Goal: Information Seeking & Learning: Learn about a topic

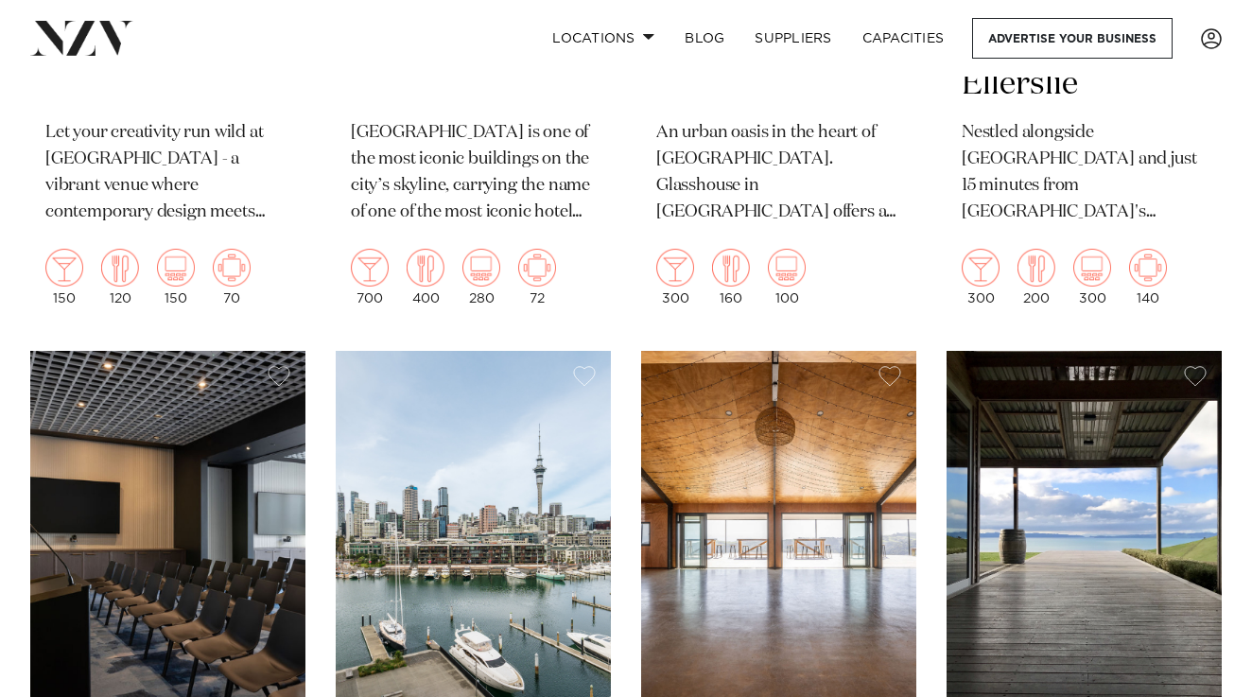
scroll to position [4528, 0]
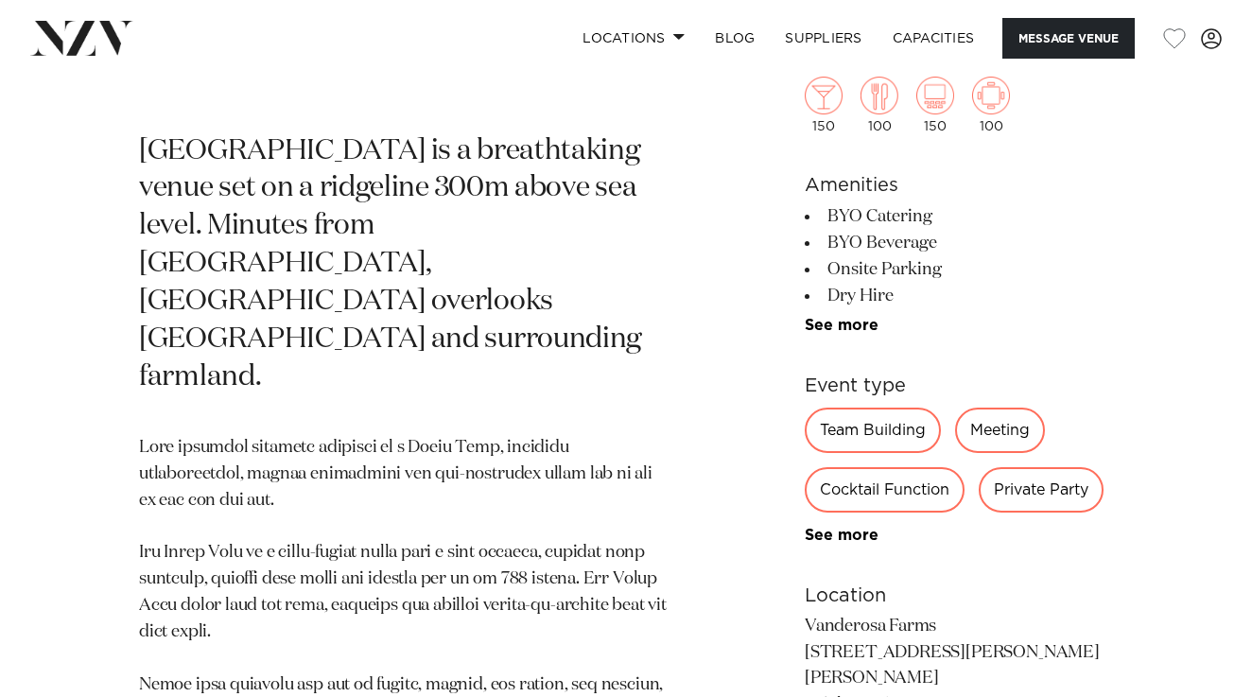
scroll to position [777, 0]
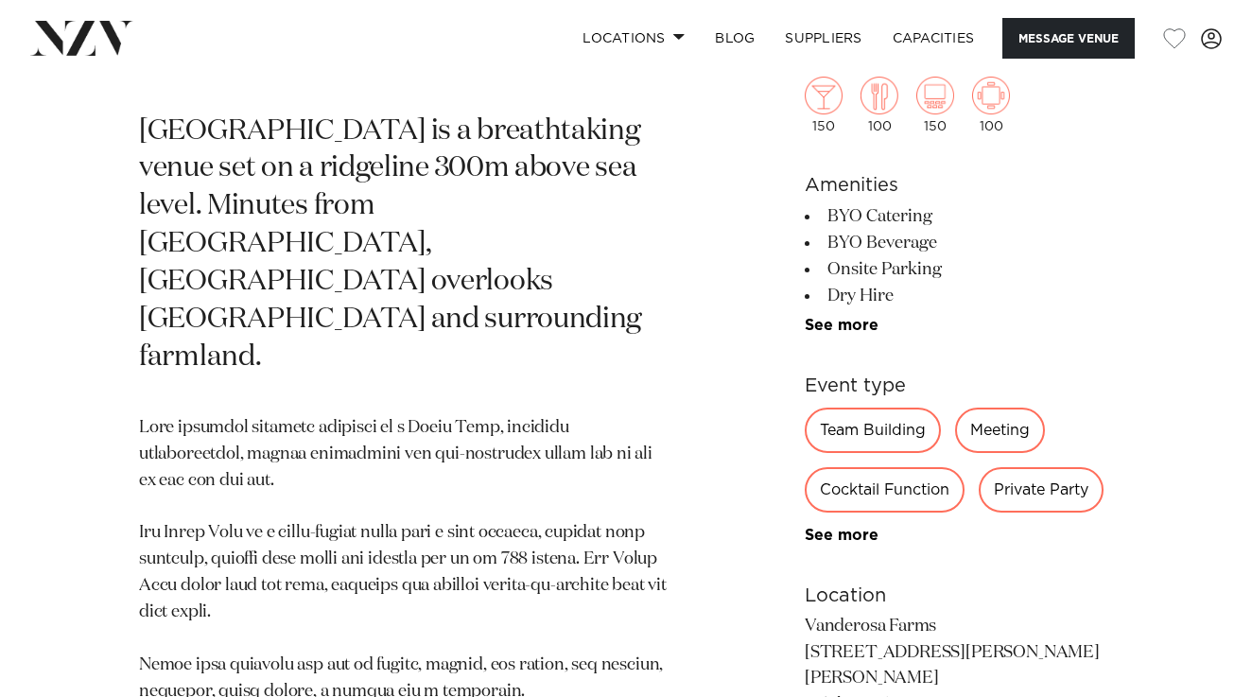
click at [1044, 492] on div "Private Party" at bounding box center [1041, 489] width 125 height 45
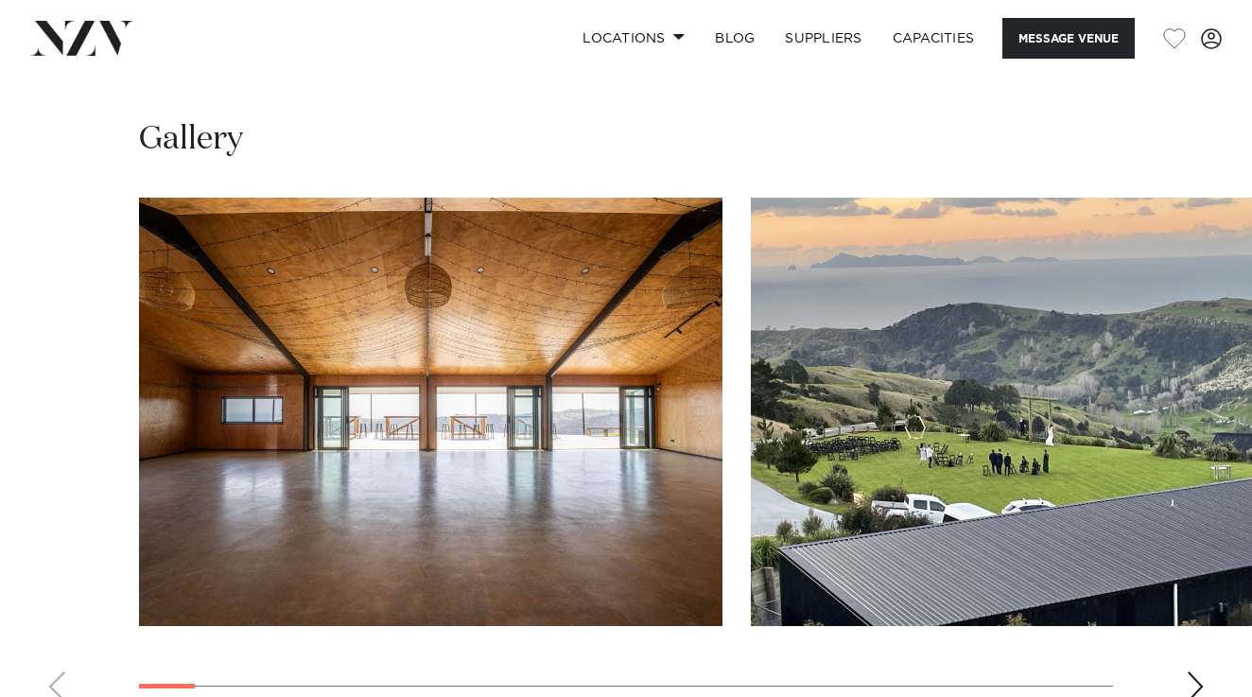
scroll to position [1898, 0]
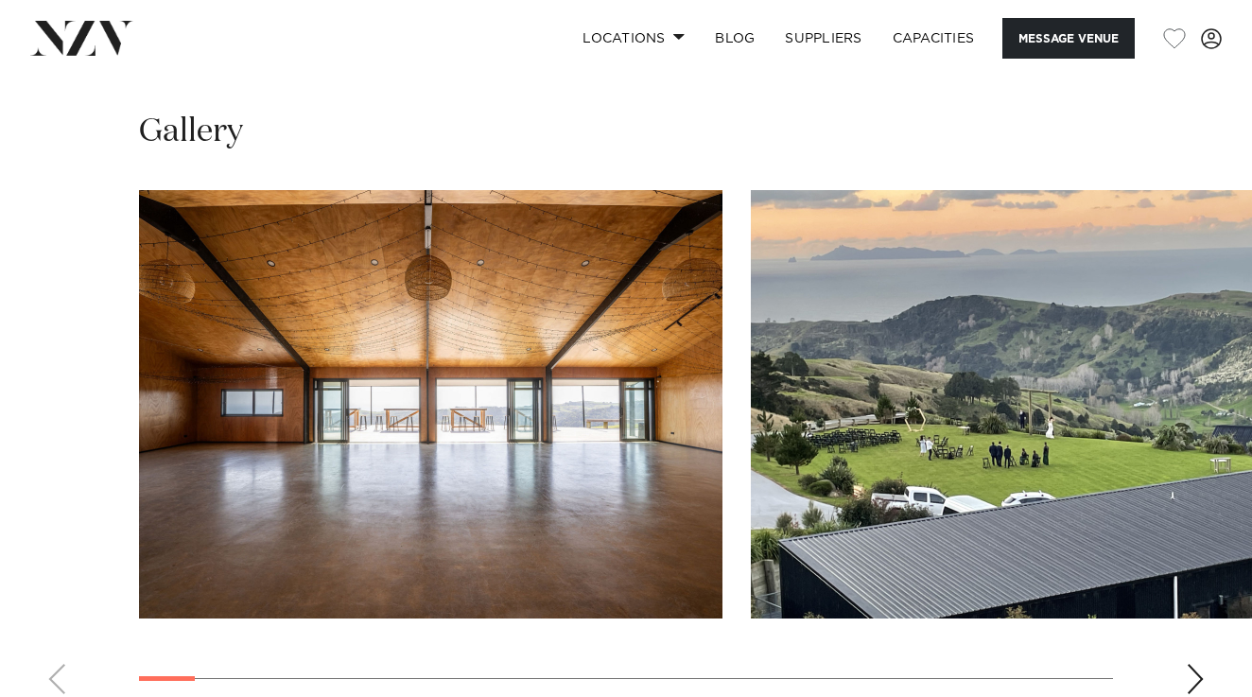
click at [1201, 664] on div "Next slide" at bounding box center [1195, 679] width 19 height 30
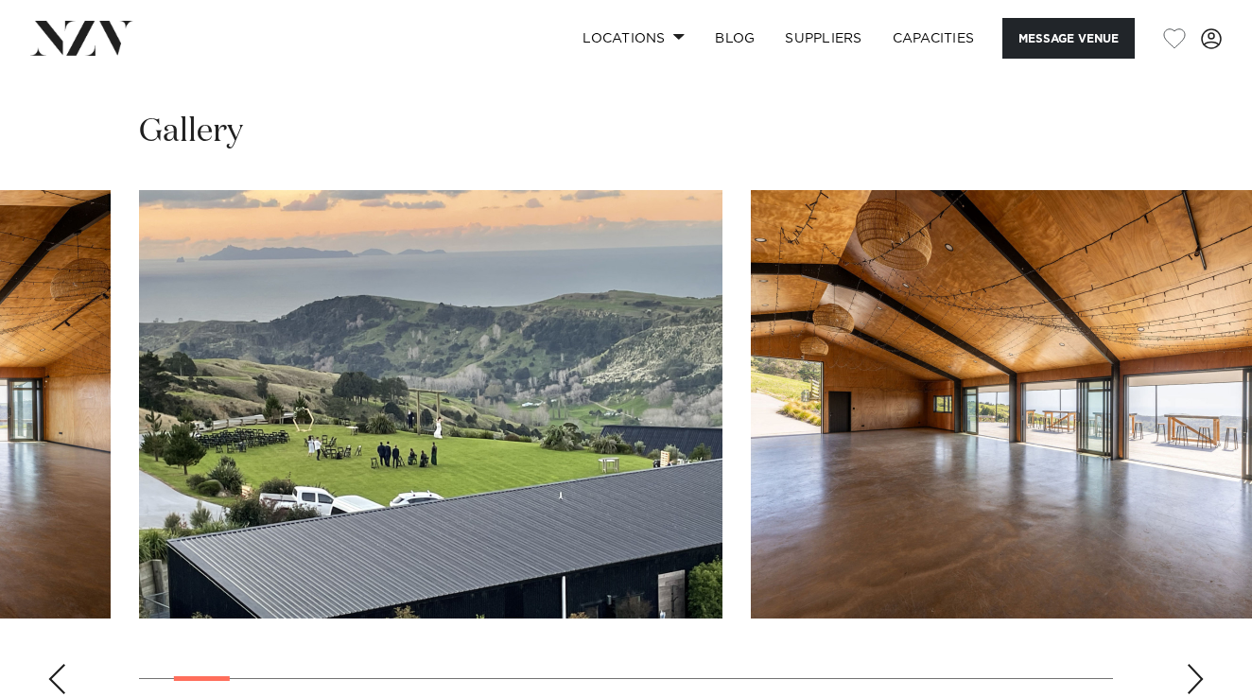
click at [1201, 664] on div "Next slide" at bounding box center [1195, 679] width 19 height 30
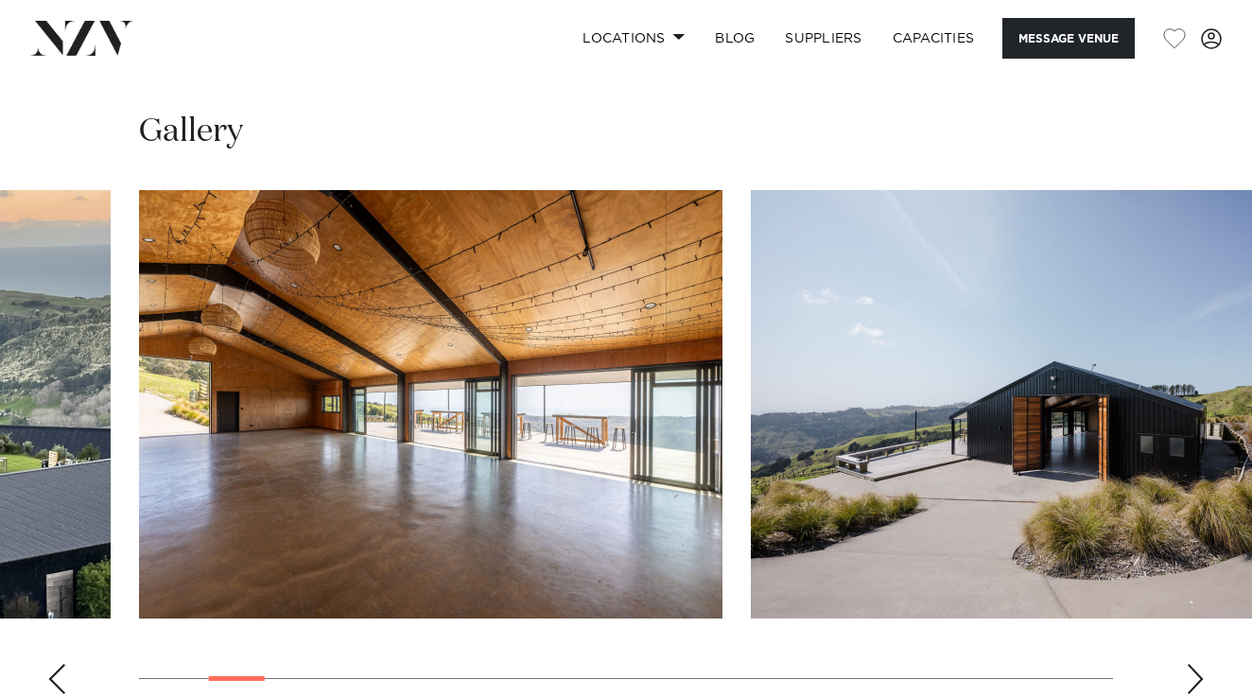
click at [1201, 664] on div "Next slide" at bounding box center [1195, 679] width 19 height 30
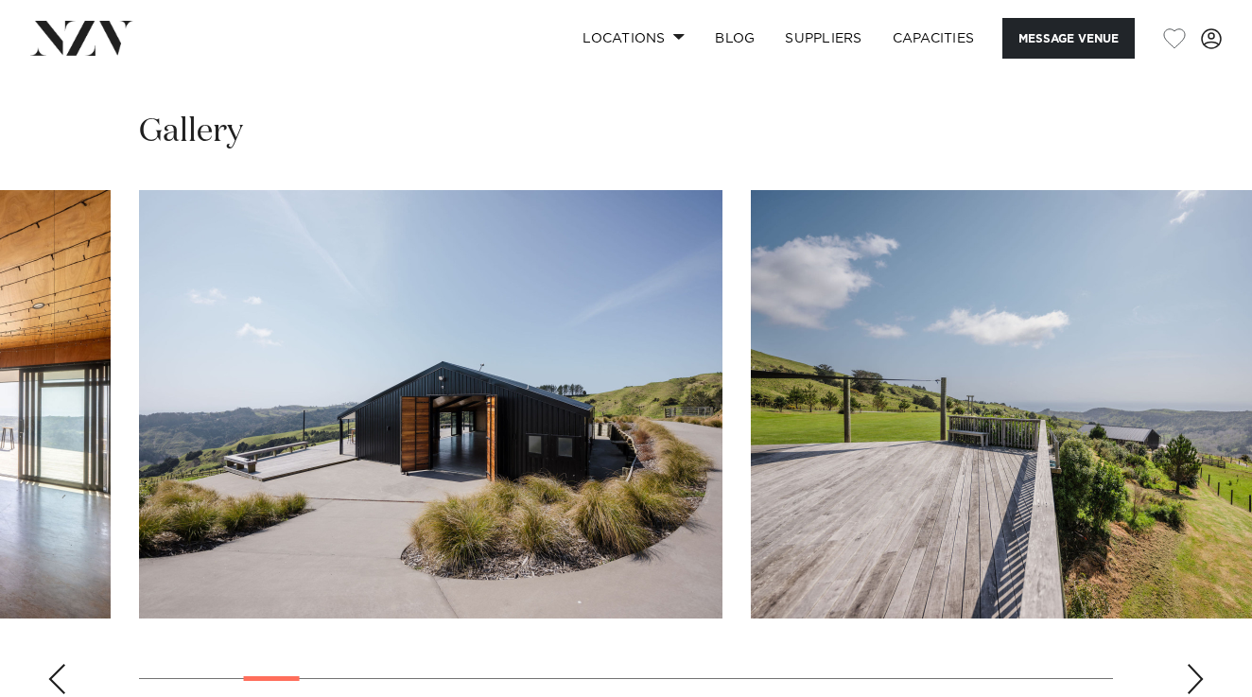
click at [1201, 664] on div "Next slide" at bounding box center [1195, 679] width 19 height 30
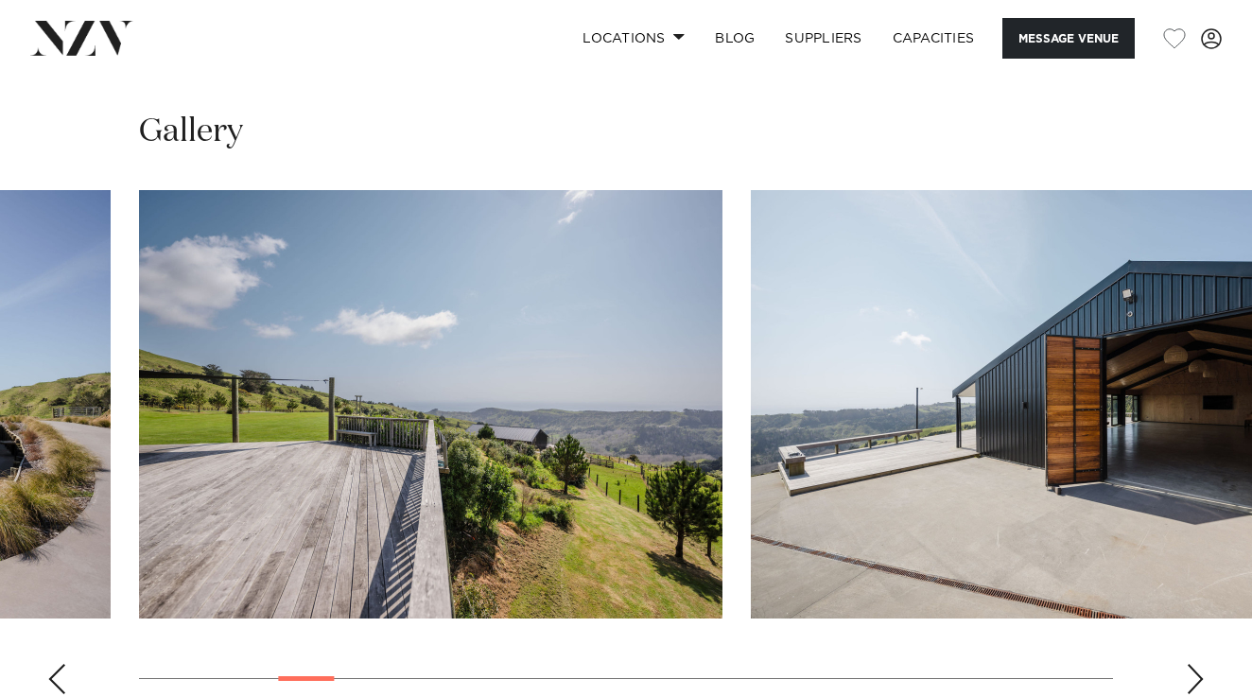
click at [1201, 664] on div "Next slide" at bounding box center [1195, 679] width 19 height 30
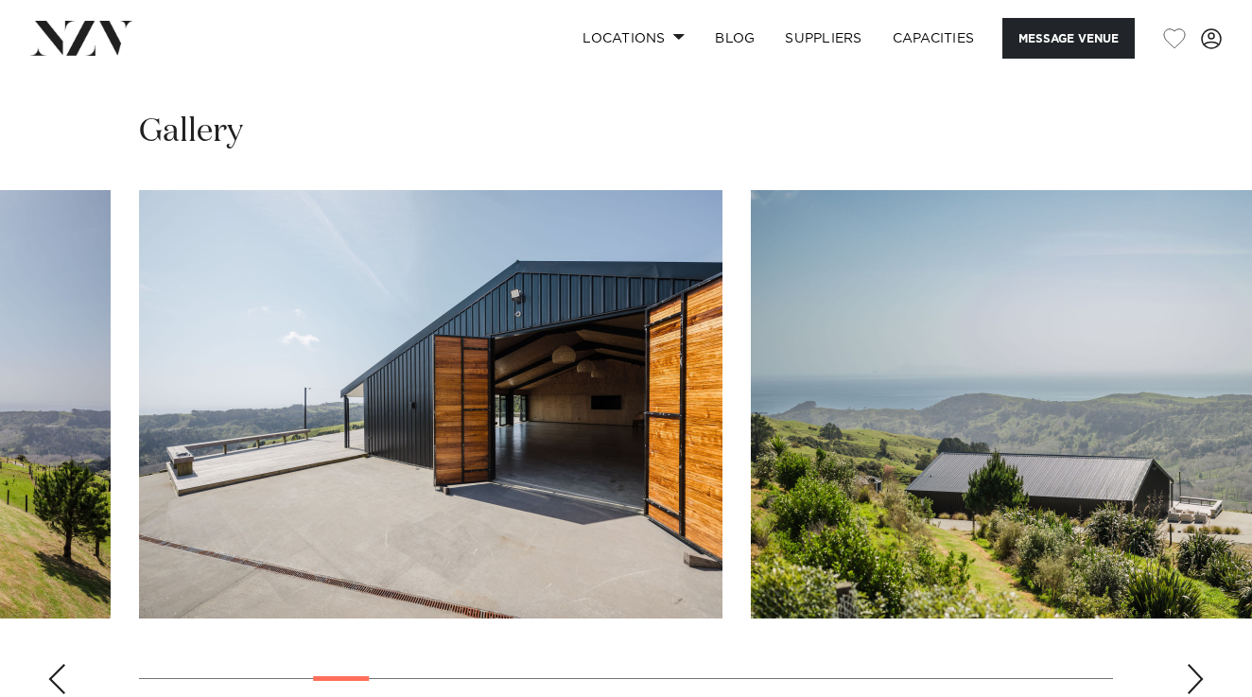
click at [1201, 664] on div "Next slide" at bounding box center [1195, 679] width 19 height 30
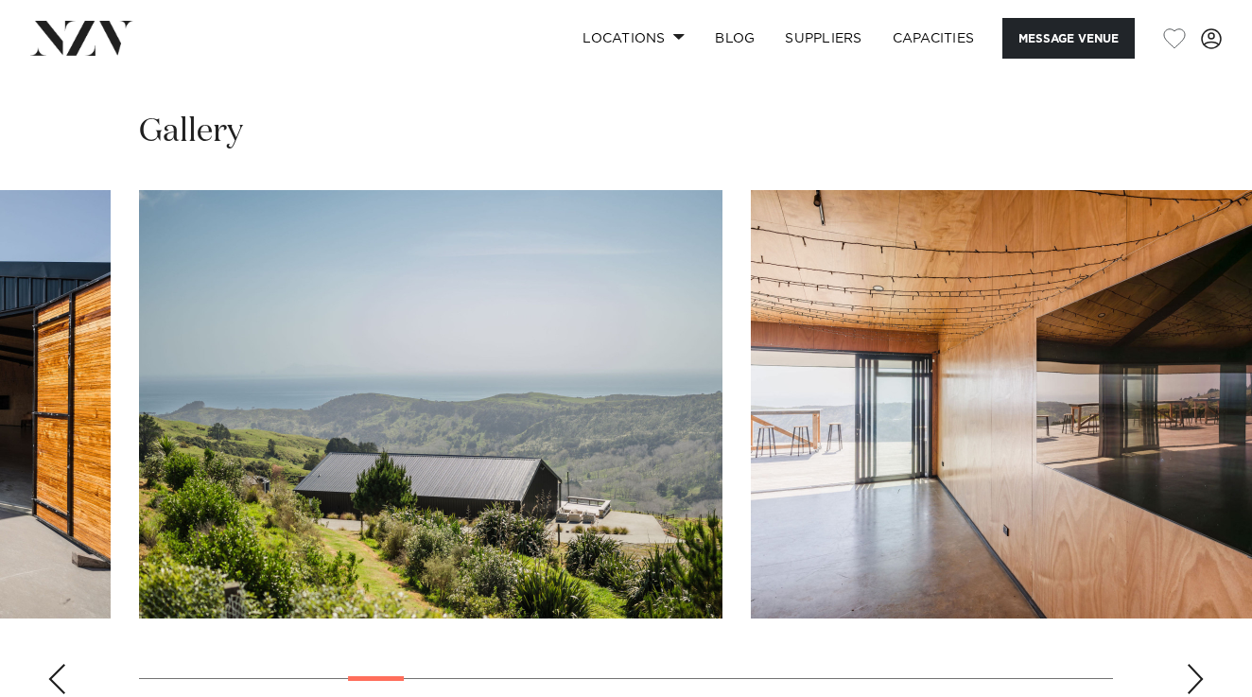
click at [1201, 664] on div "Next slide" at bounding box center [1195, 679] width 19 height 30
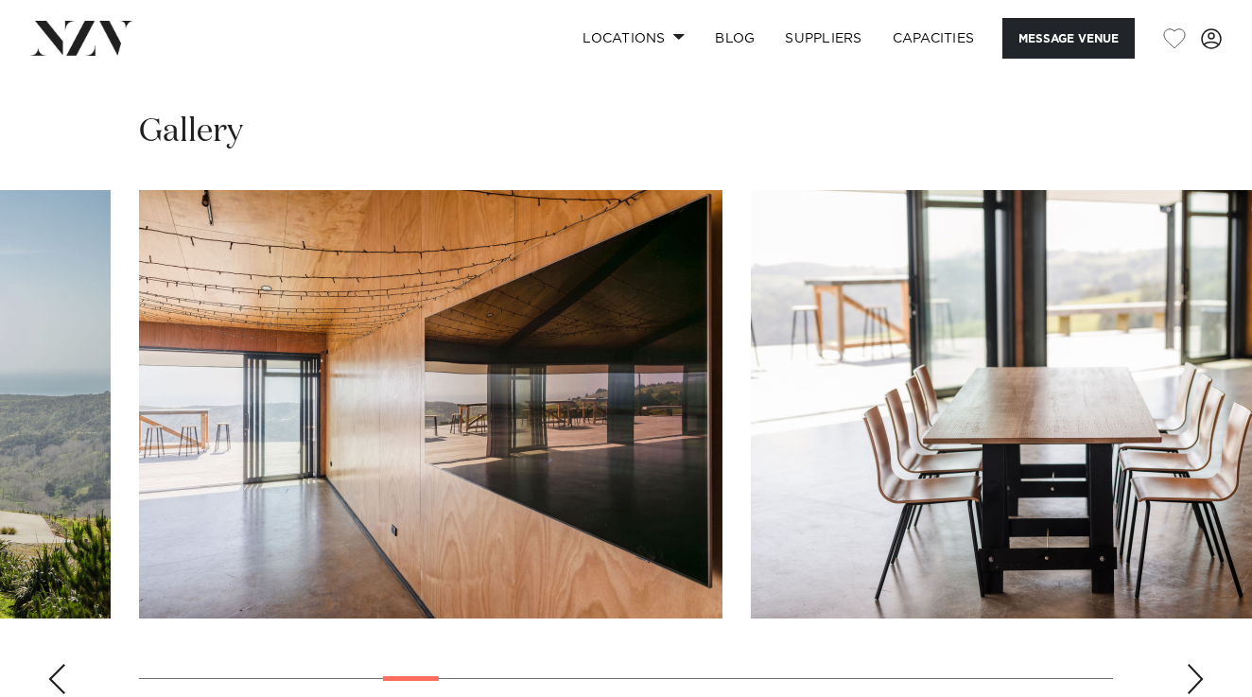
click at [1201, 664] on div "Next slide" at bounding box center [1195, 679] width 19 height 30
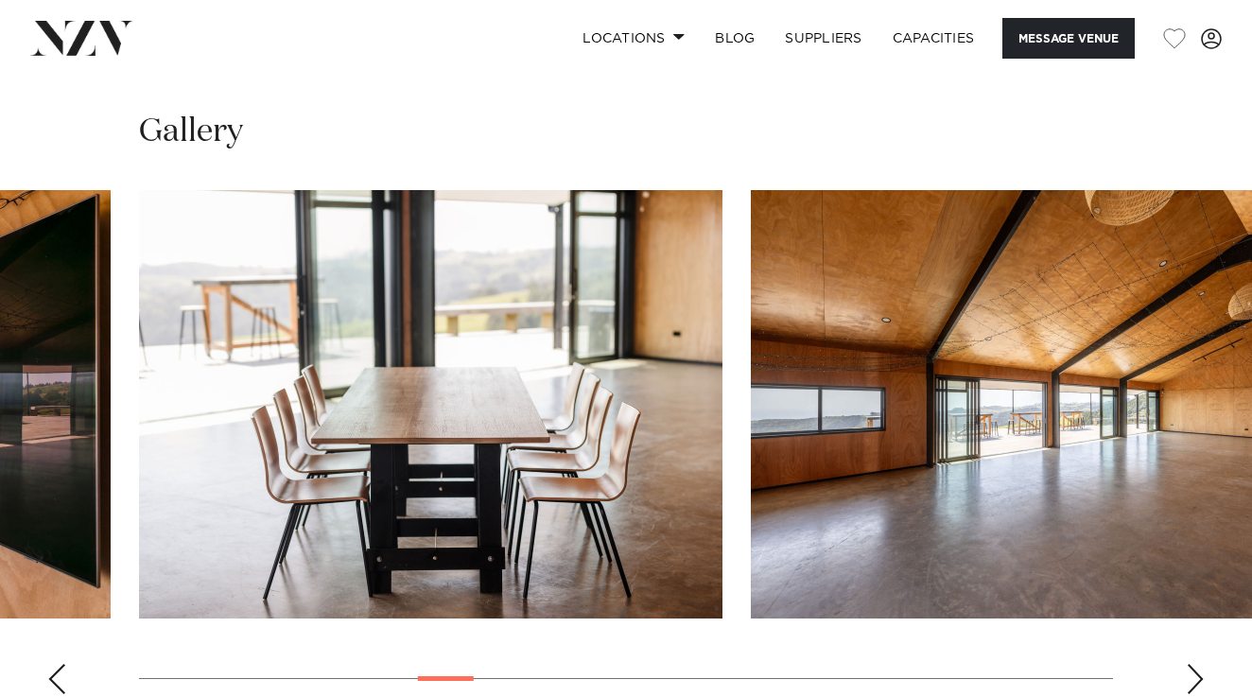
click at [1201, 664] on div "Next slide" at bounding box center [1195, 679] width 19 height 30
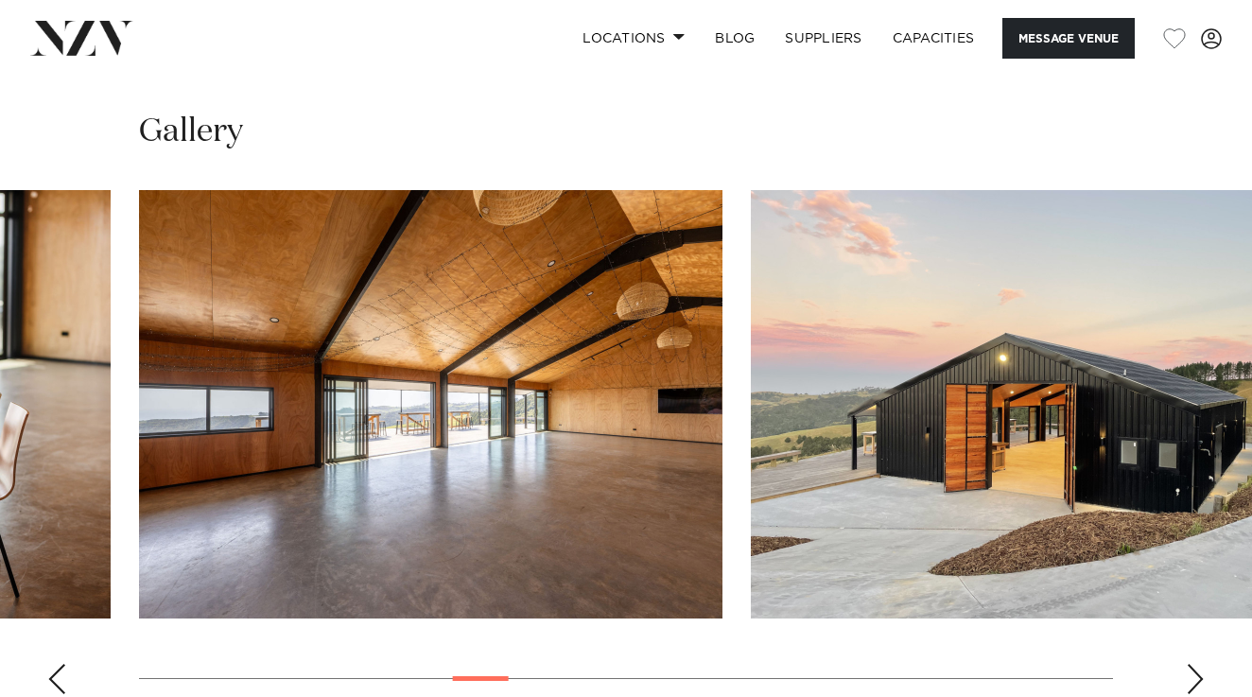
click at [1201, 664] on div "Next slide" at bounding box center [1195, 679] width 19 height 30
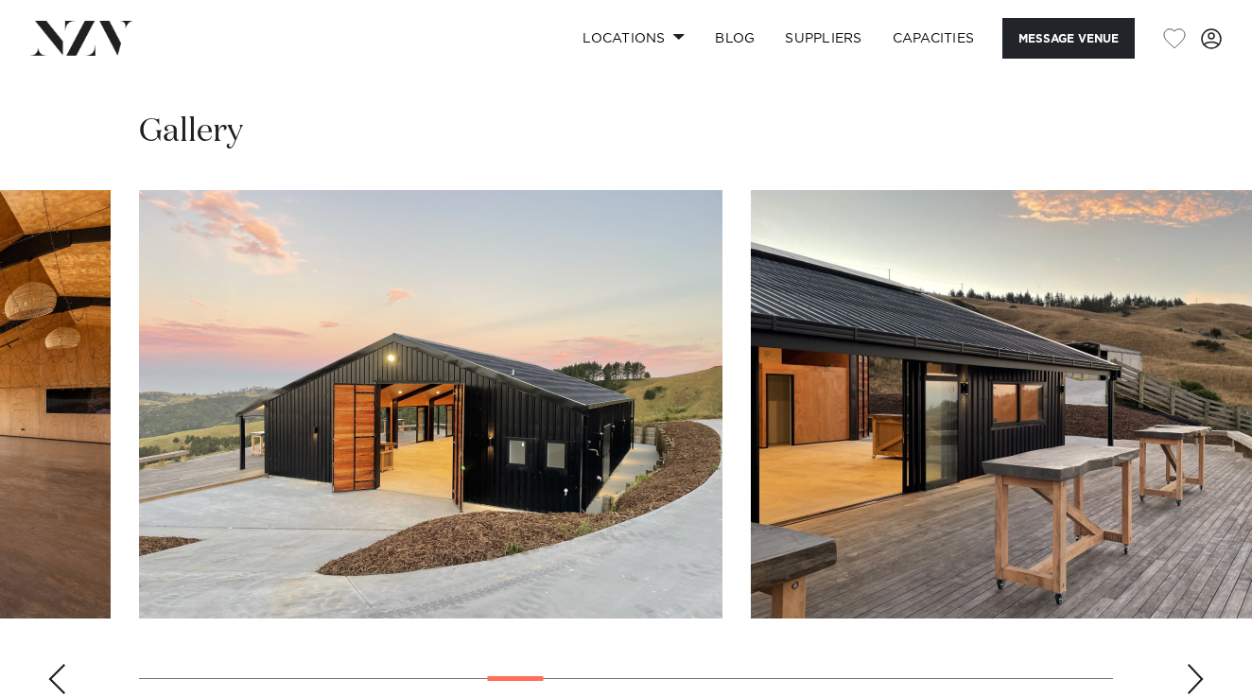
click at [1201, 664] on div "Next slide" at bounding box center [1195, 679] width 19 height 30
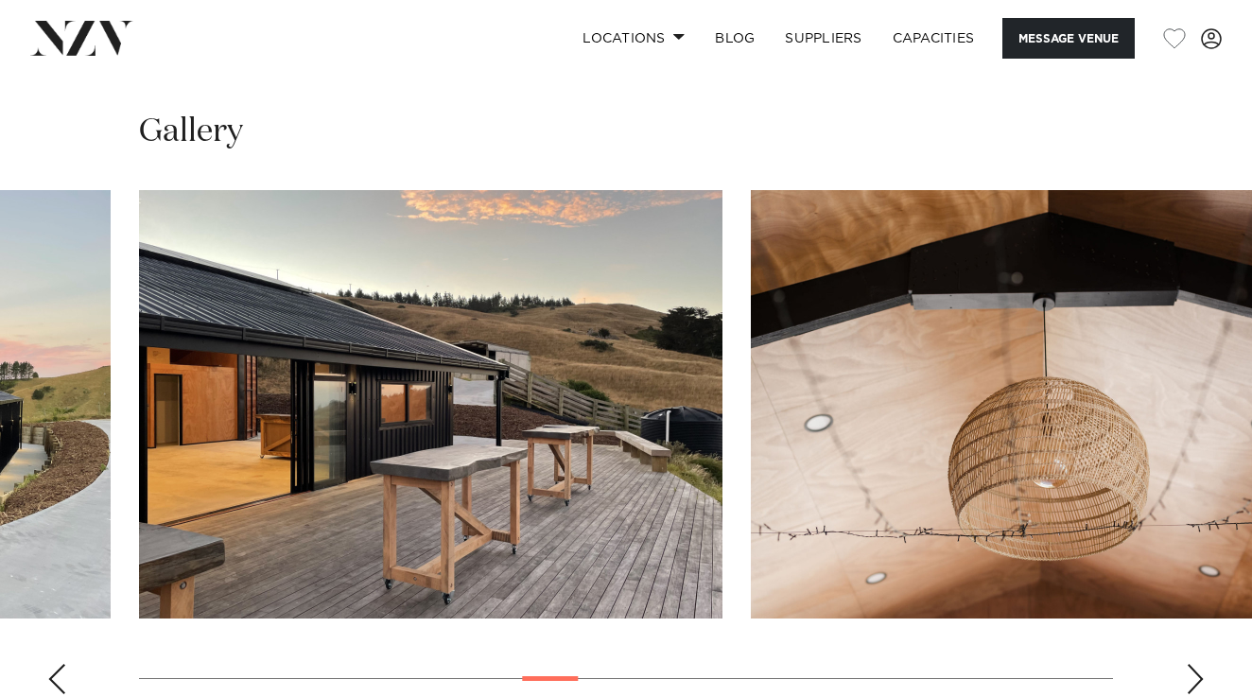
click at [1201, 664] on div "Next slide" at bounding box center [1195, 679] width 19 height 30
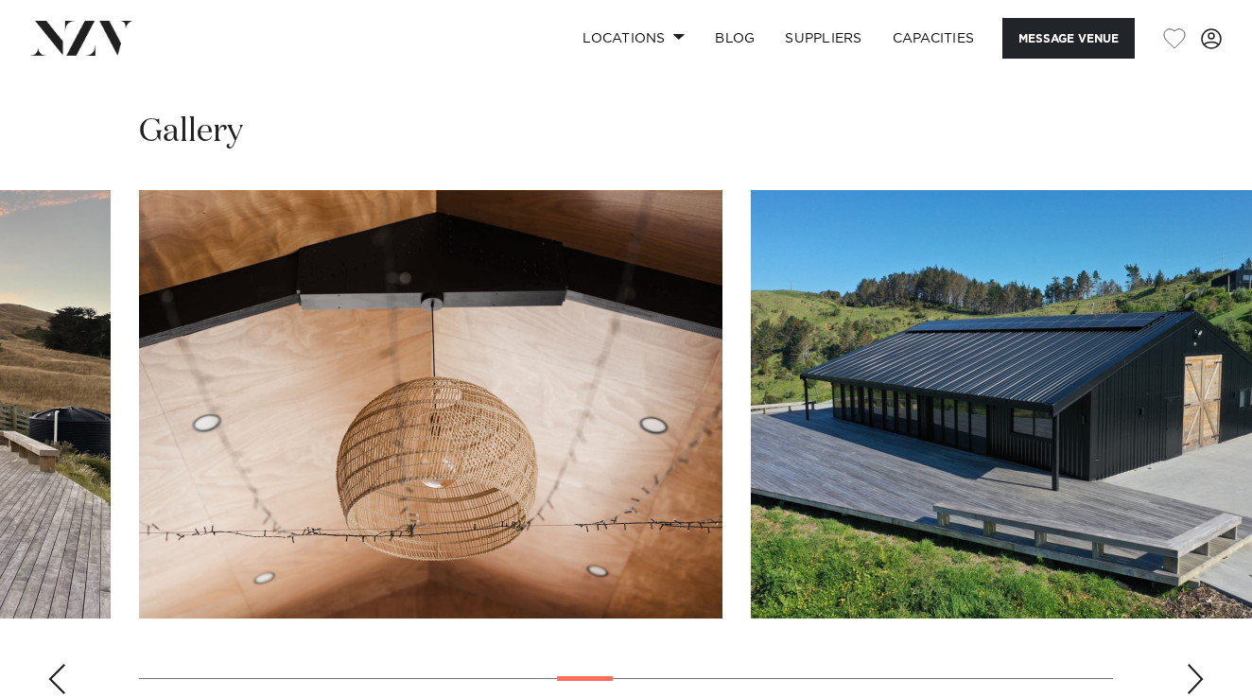
click at [1201, 664] on div "Next slide" at bounding box center [1195, 679] width 19 height 30
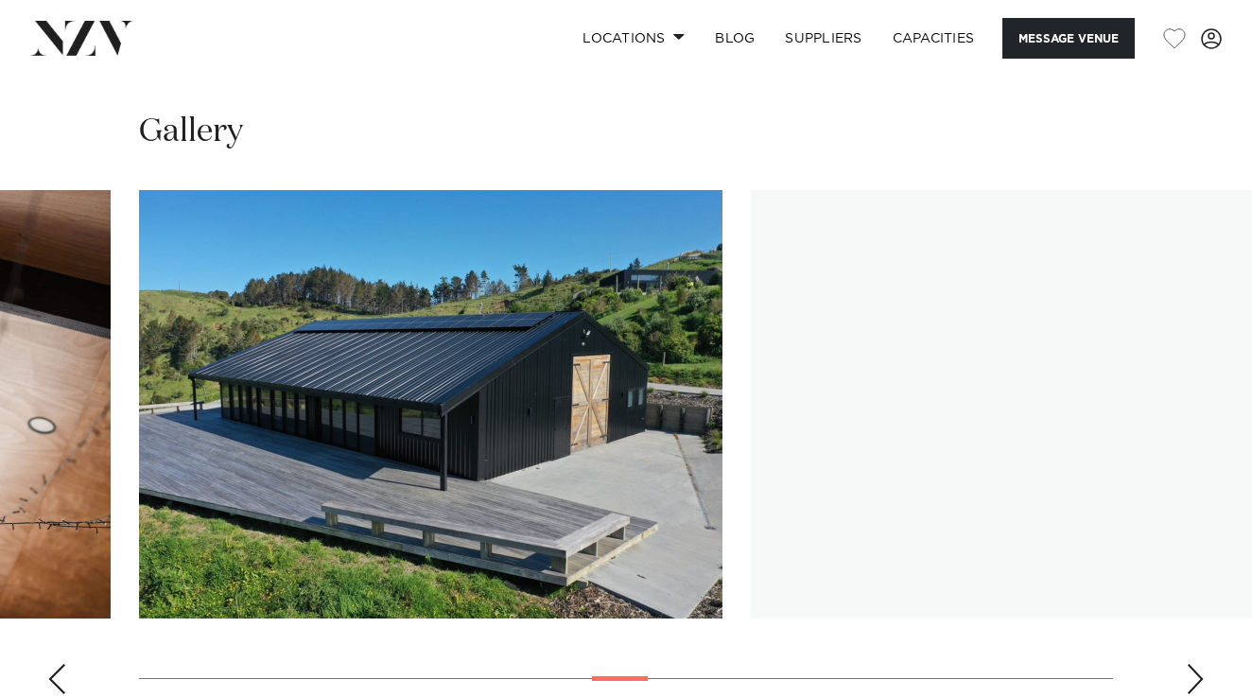
click at [1201, 664] on div "Next slide" at bounding box center [1195, 679] width 19 height 30
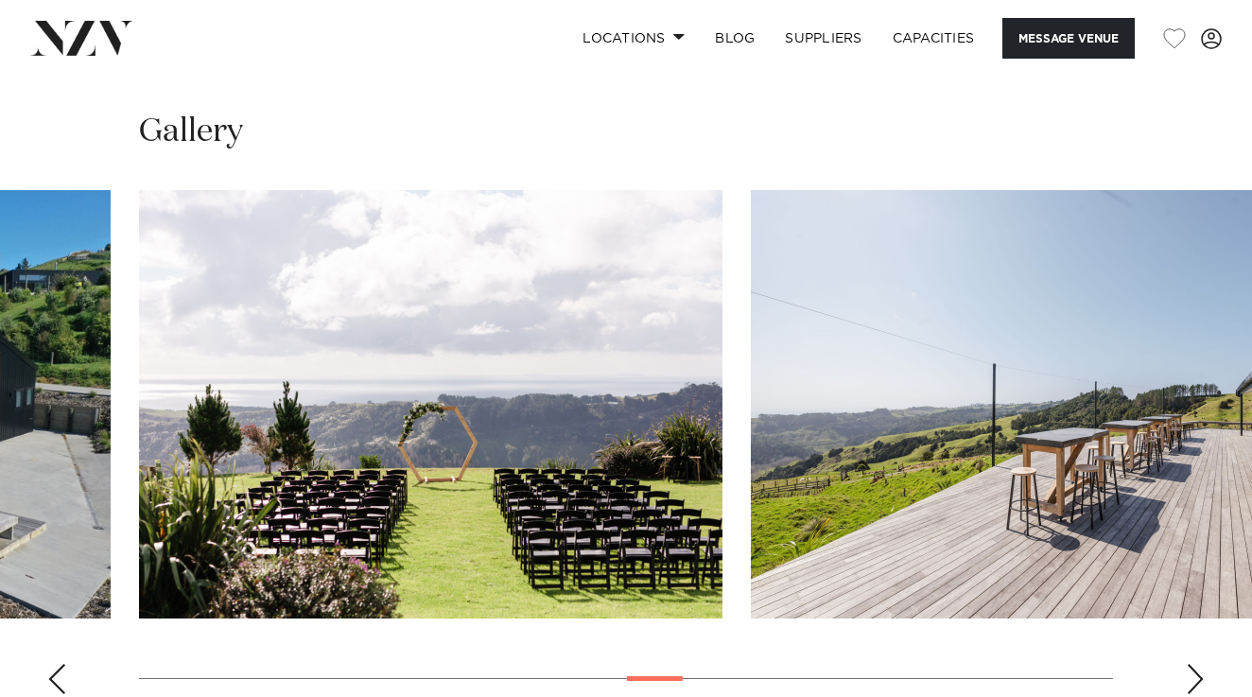
click at [1201, 664] on div "Next slide" at bounding box center [1195, 679] width 19 height 30
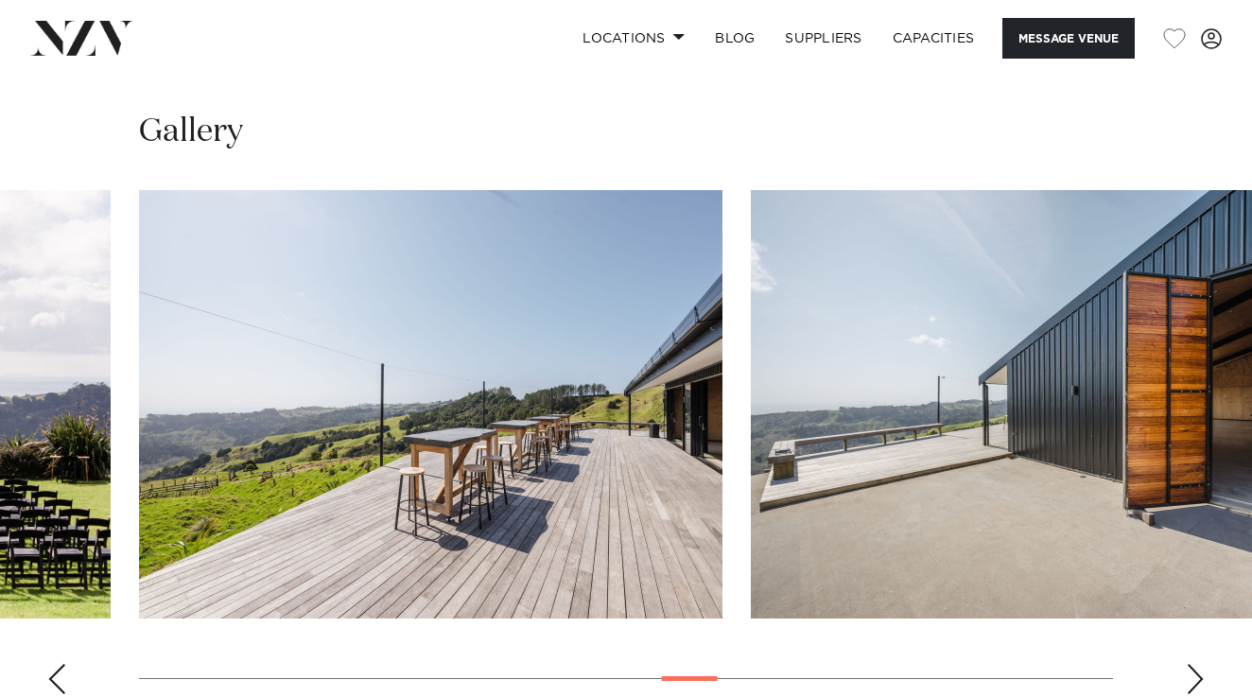
click at [1201, 664] on div "Next slide" at bounding box center [1195, 679] width 19 height 30
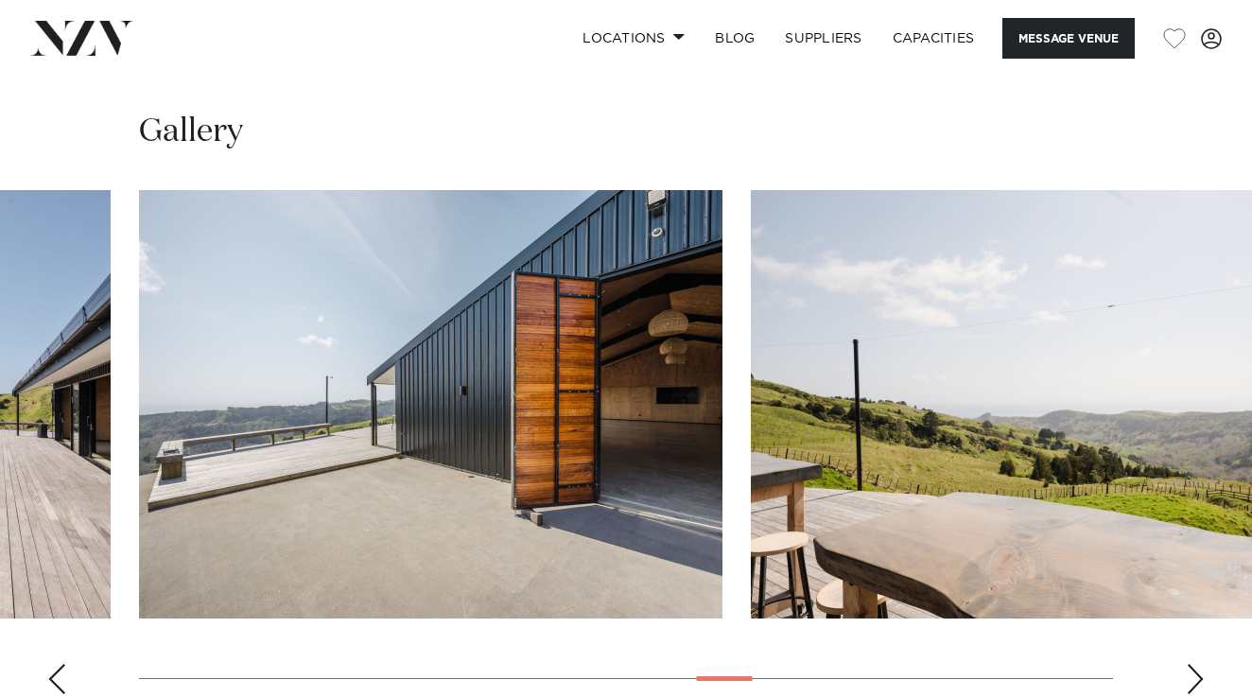
click at [1201, 664] on div "Next slide" at bounding box center [1195, 679] width 19 height 30
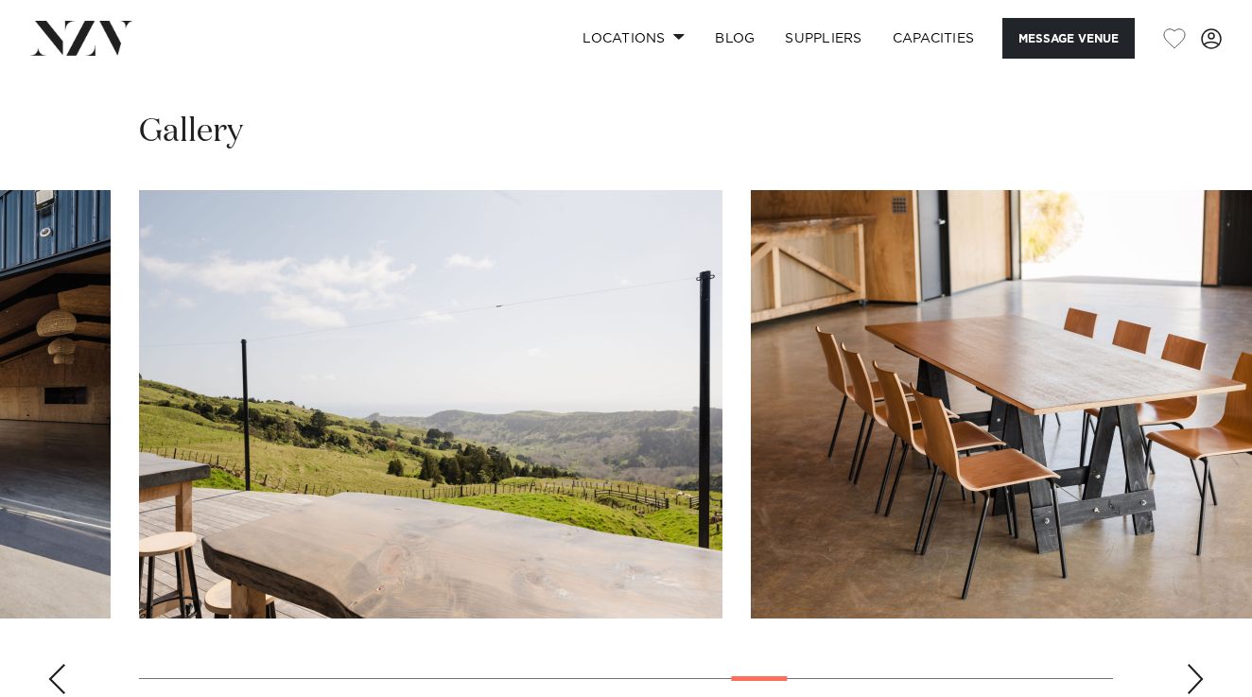
click at [1201, 664] on div "Next slide" at bounding box center [1195, 679] width 19 height 30
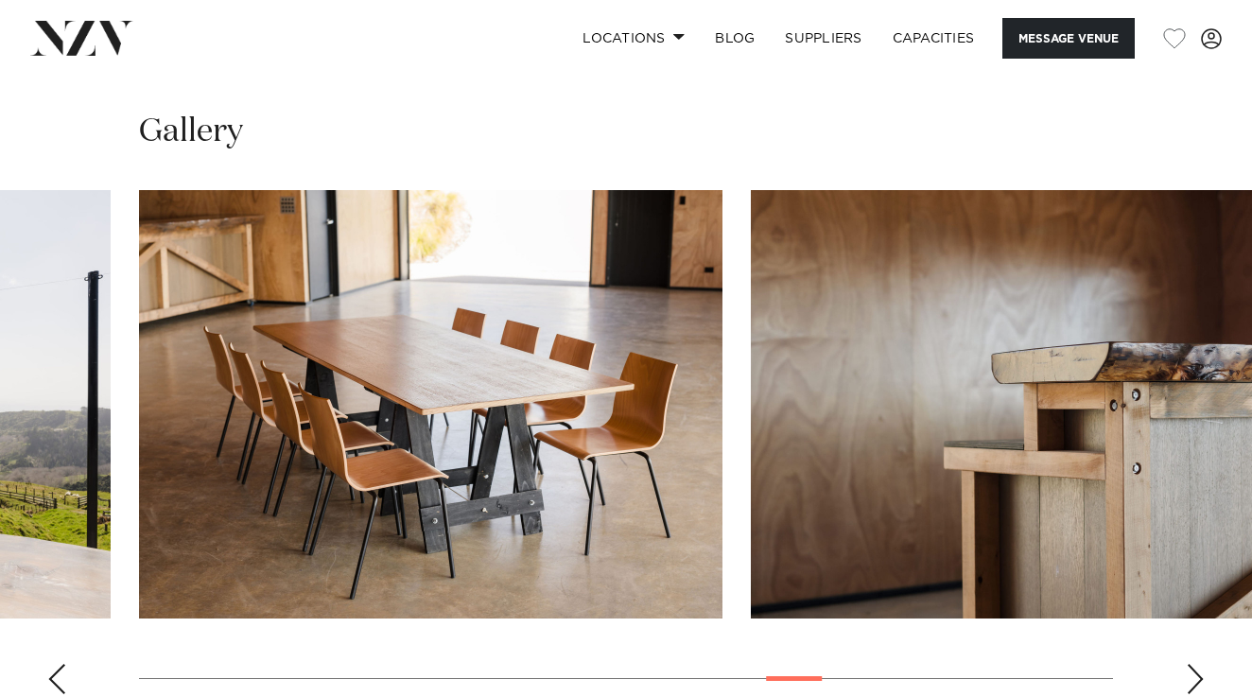
click at [1201, 664] on div "Next slide" at bounding box center [1195, 679] width 19 height 30
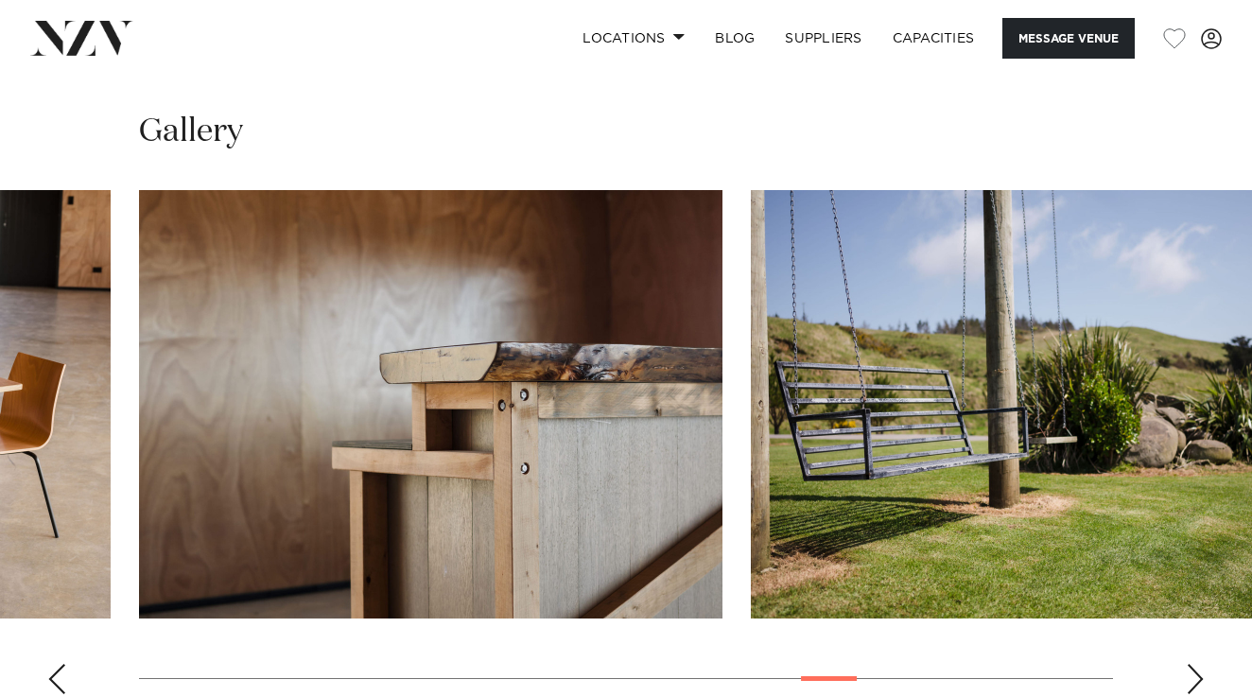
click at [1201, 664] on div "Next slide" at bounding box center [1195, 679] width 19 height 30
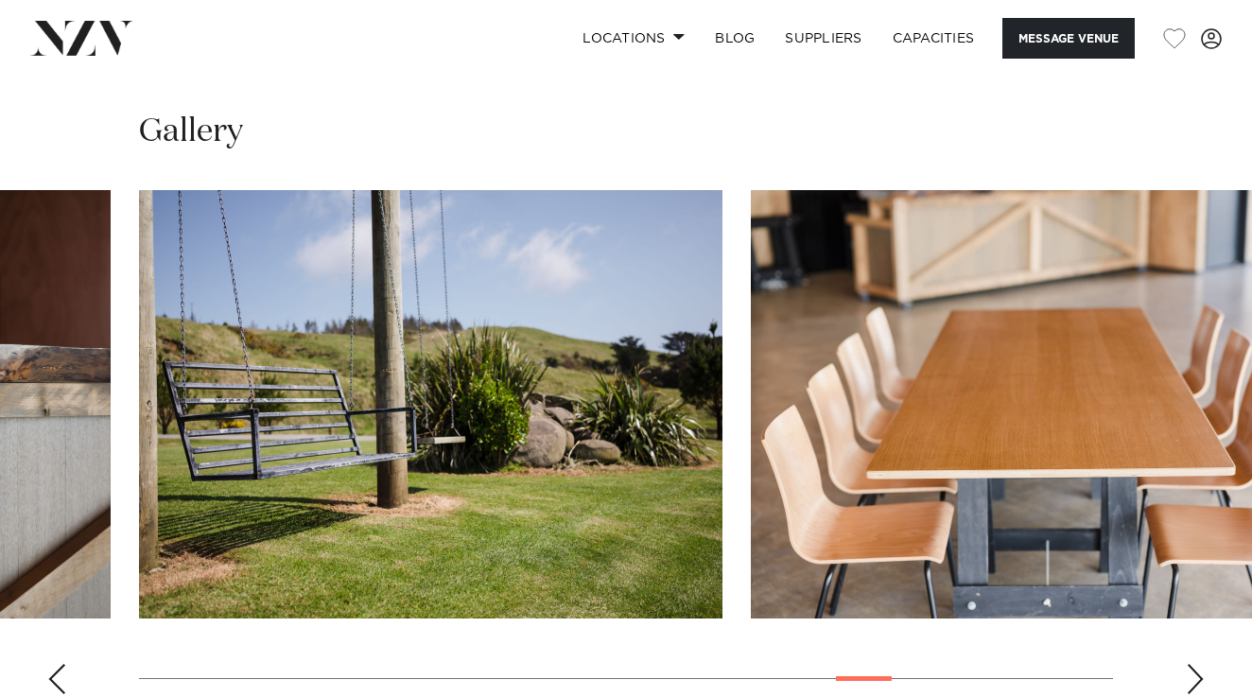
click at [1201, 664] on div "Next slide" at bounding box center [1195, 679] width 19 height 30
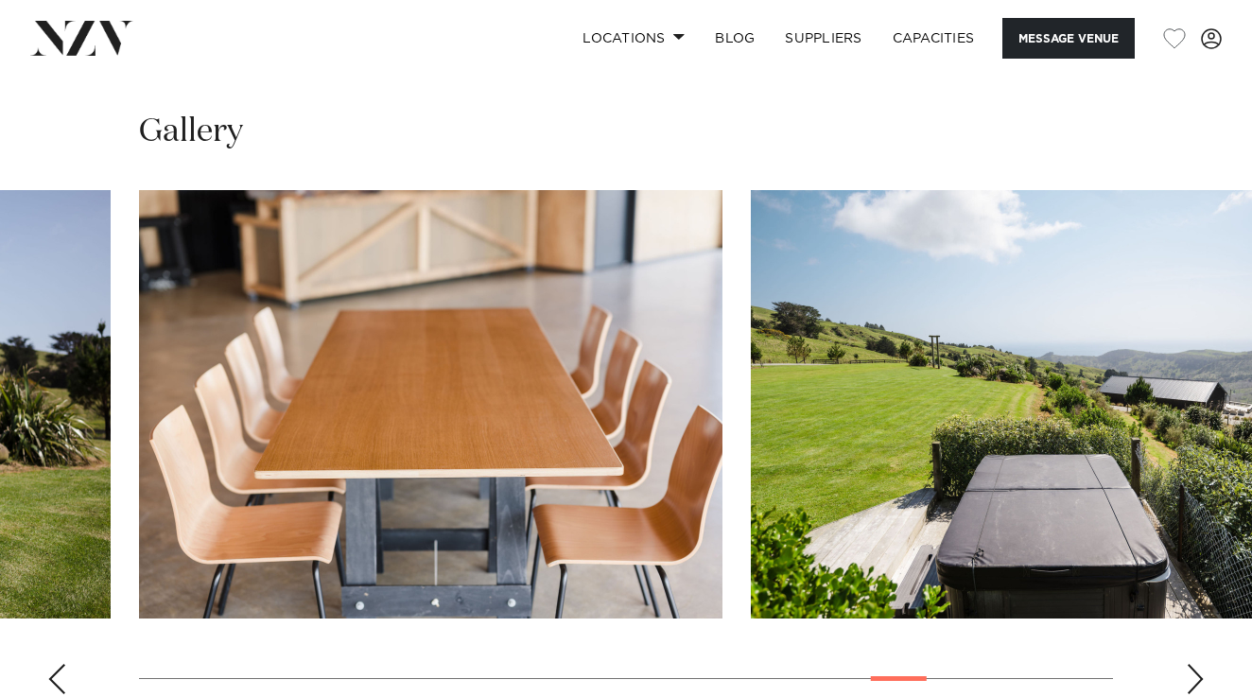
click at [1201, 664] on div "Next slide" at bounding box center [1195, 679] width 19 height 30
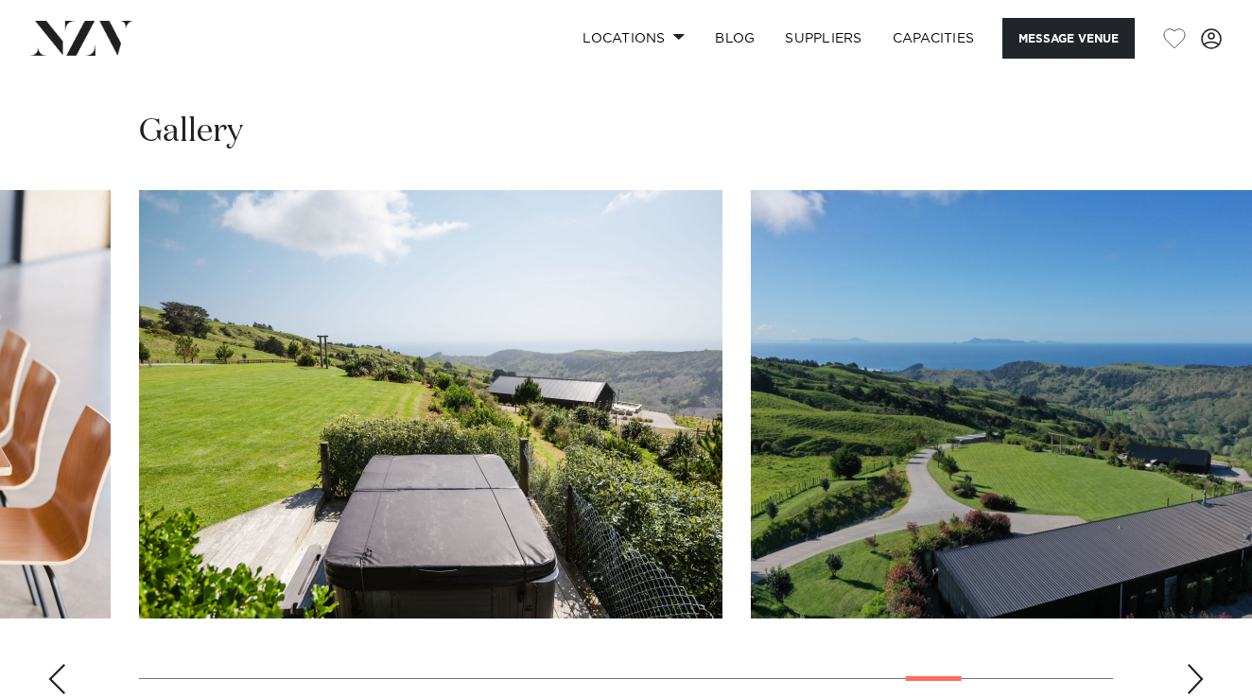
click at [1201, 664] on div "Next slide" at bounding box center [1195, 679] width 19 height 30
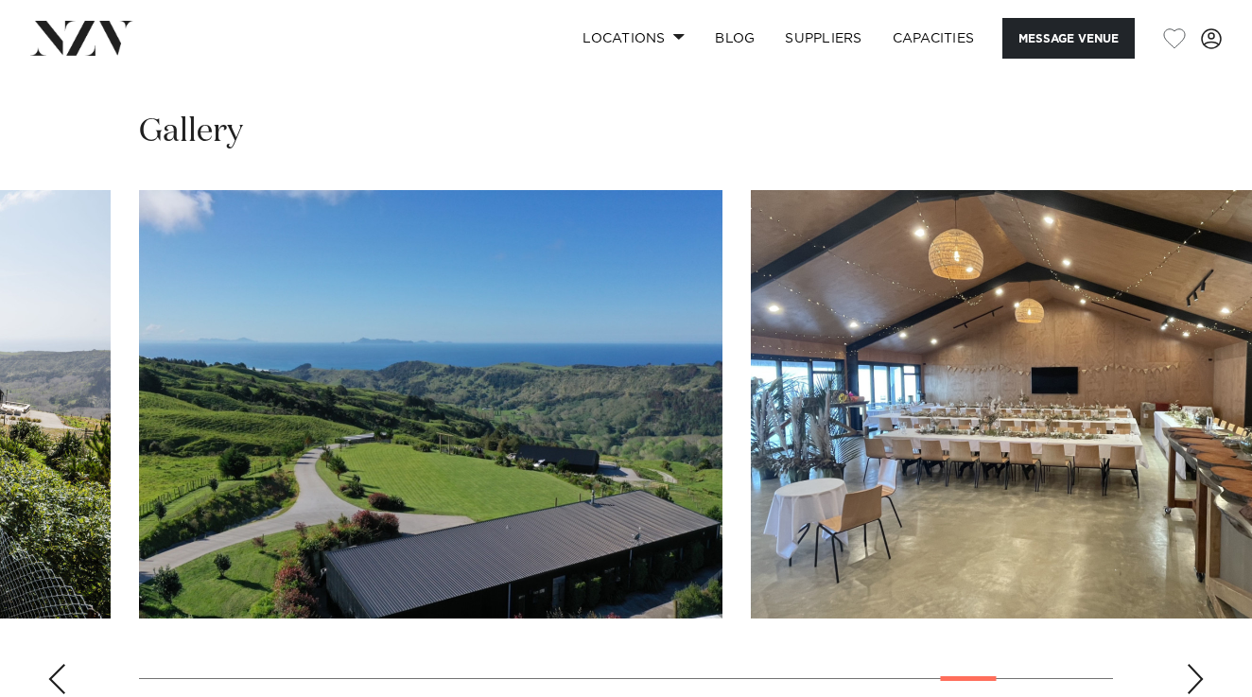
click at [1201, 664] on div "Next slide" at bounding box center [1195, 679] width 19 height 30
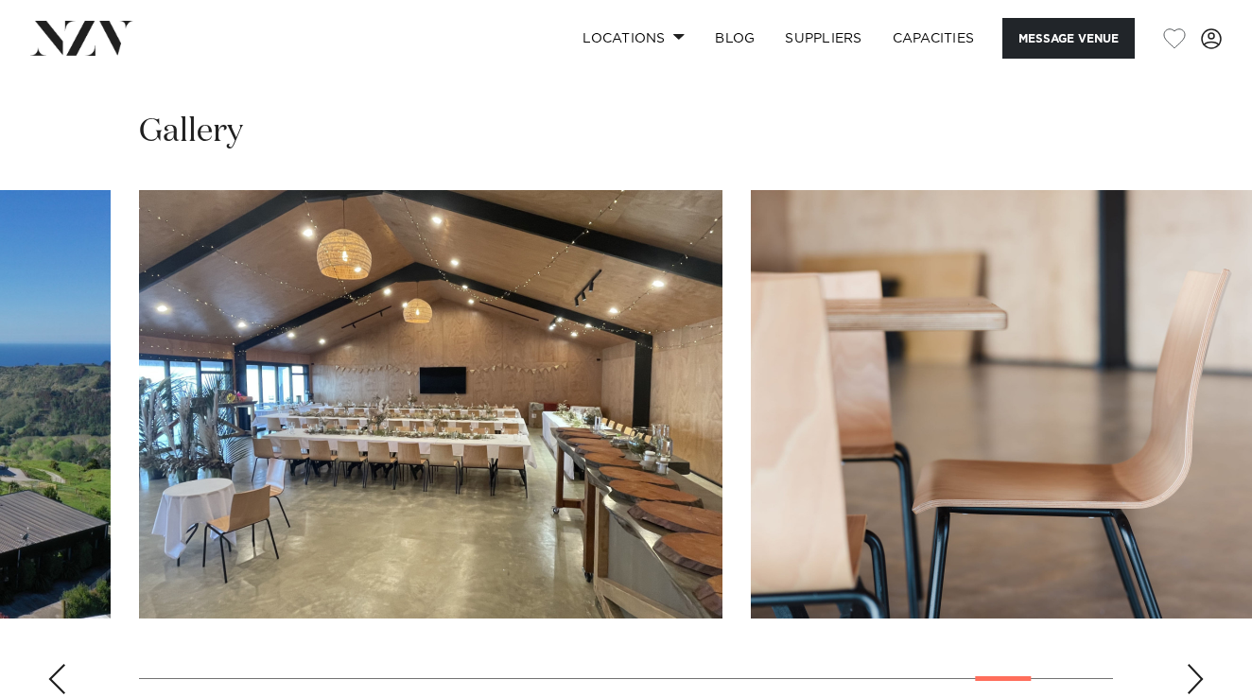
click at [1201, 664] on div "Next slide" at bounding box center [1195, 679] width 19 height 30
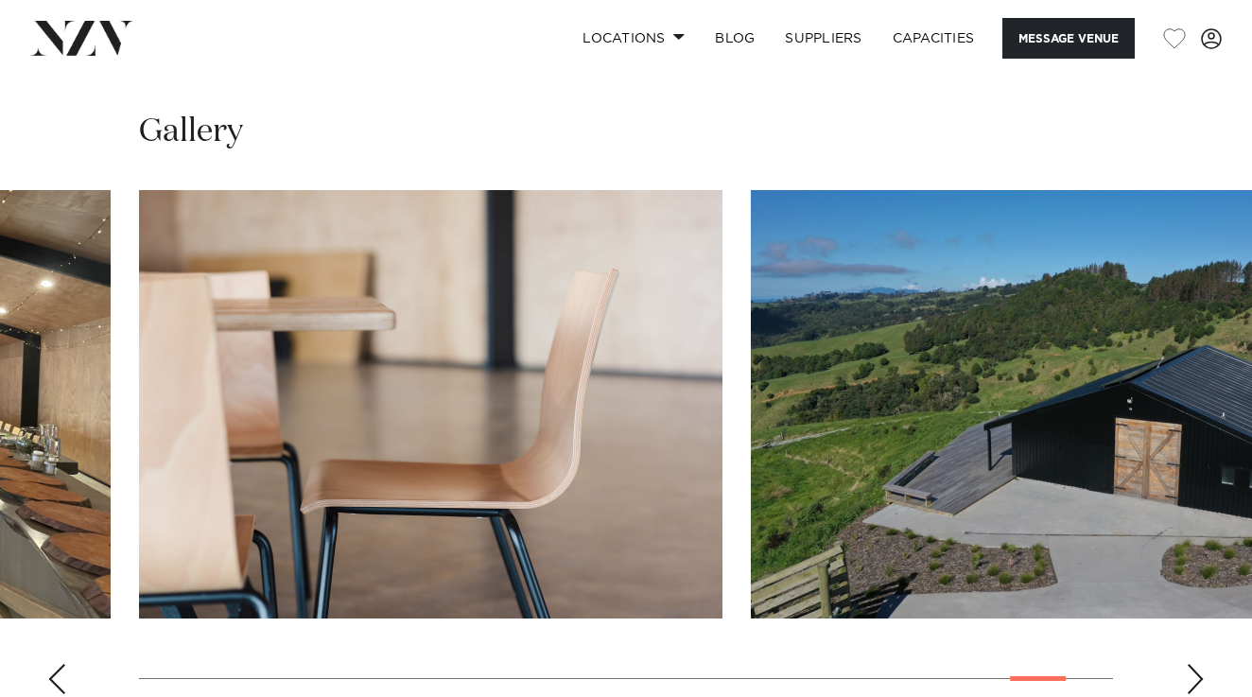
click at [1201, 664] on div "Next slide" at bounding box center [1195, 679] width 19 height 30
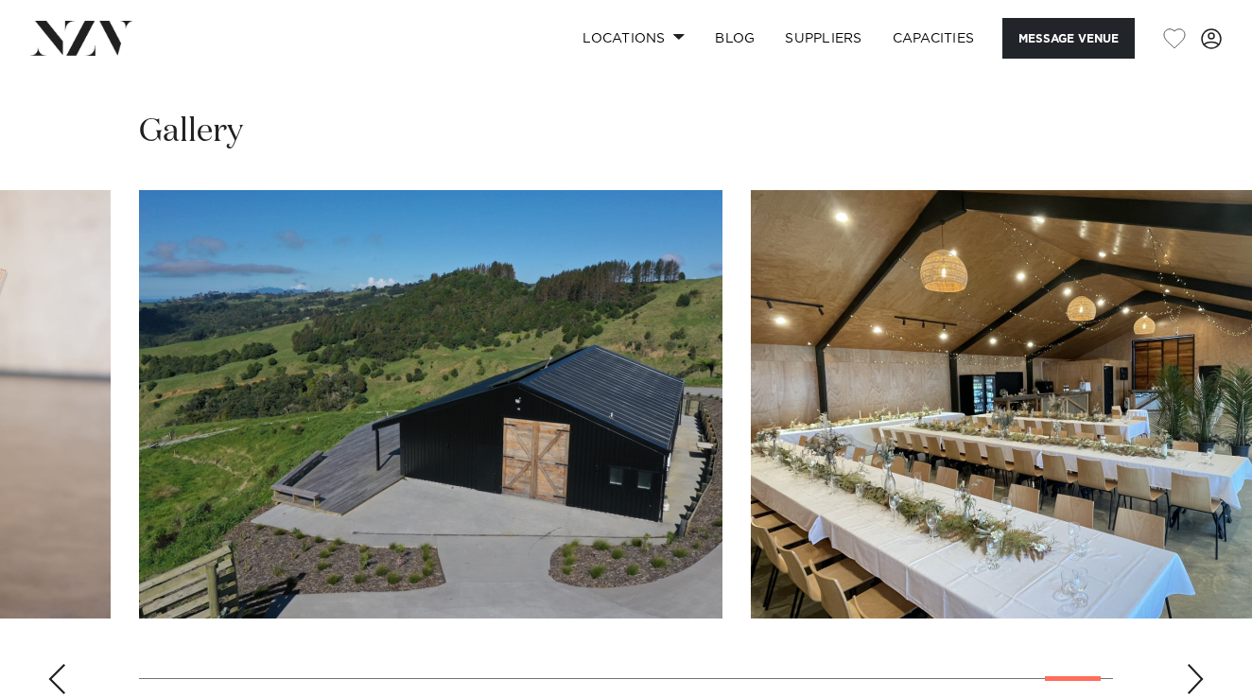
click at [1201, 664] on div "Next slide" at bounding box center [1195, 679] width 19 height 30
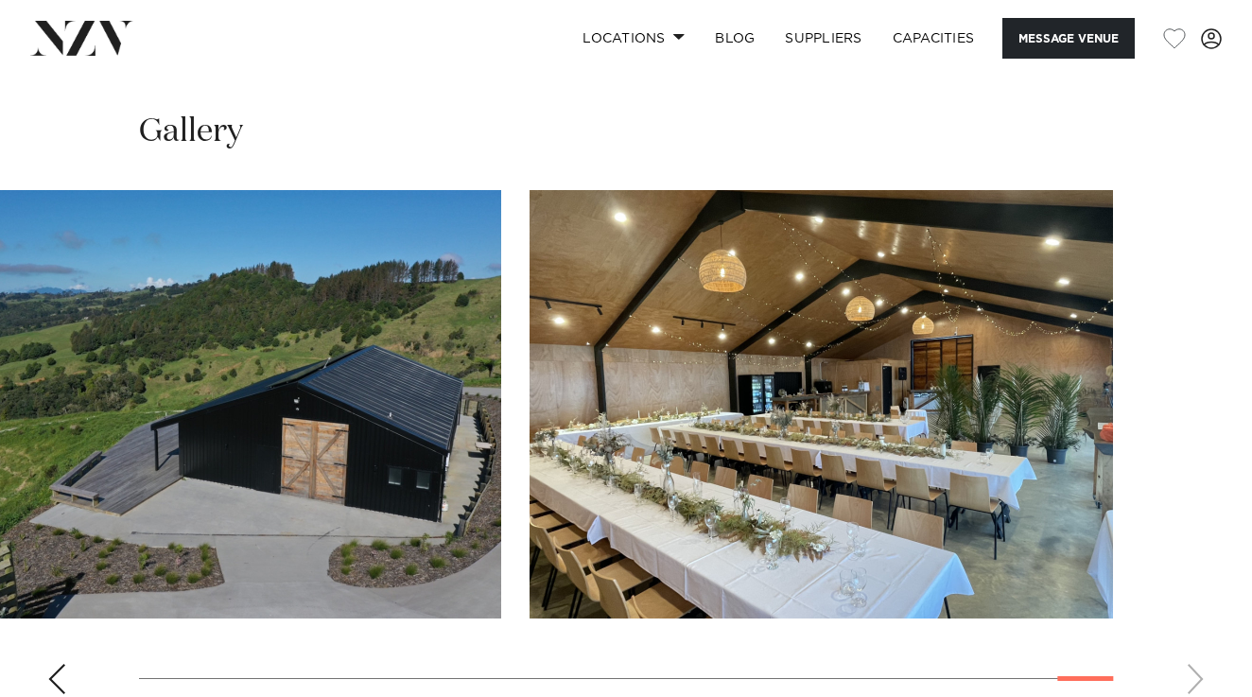
click at [1201, 539] on swiper-container at bounding box center [626, 449] width 1252 height 519
click at [51, 664] on div "Previous slide" at bounding box center [56, 679] width 19 height 30
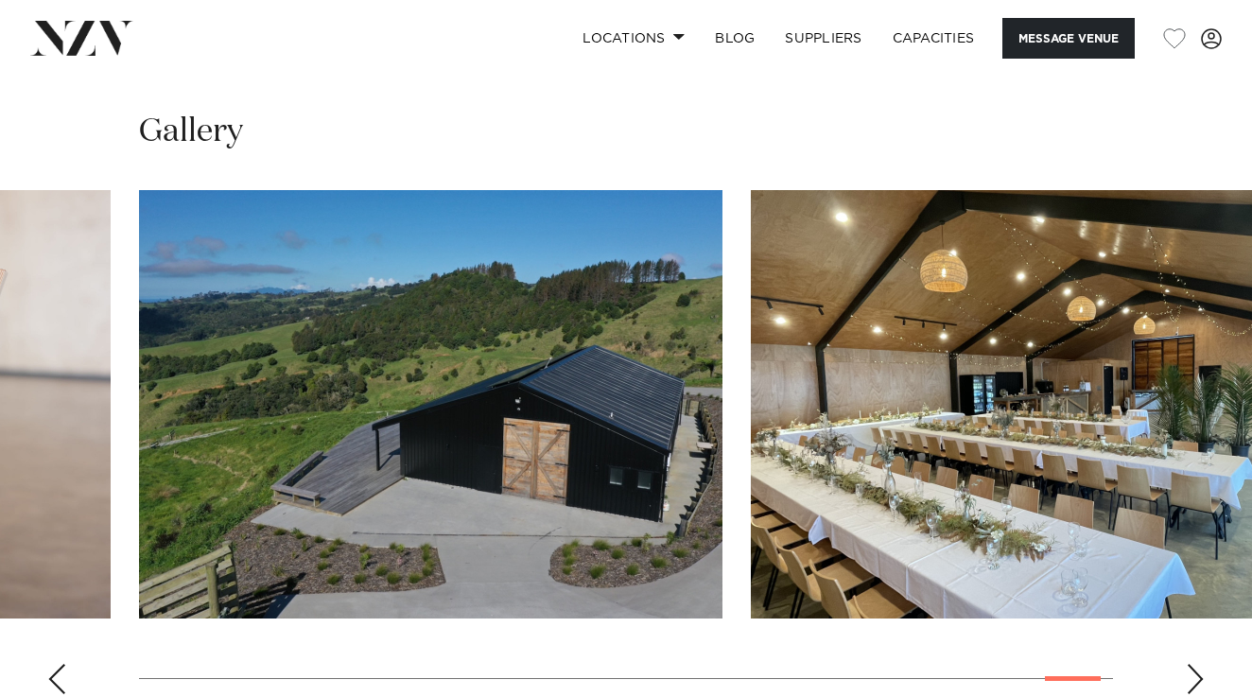
click at [51, 664] on div "Previous slide" at bounding box center [56, 679] width 19 height 30
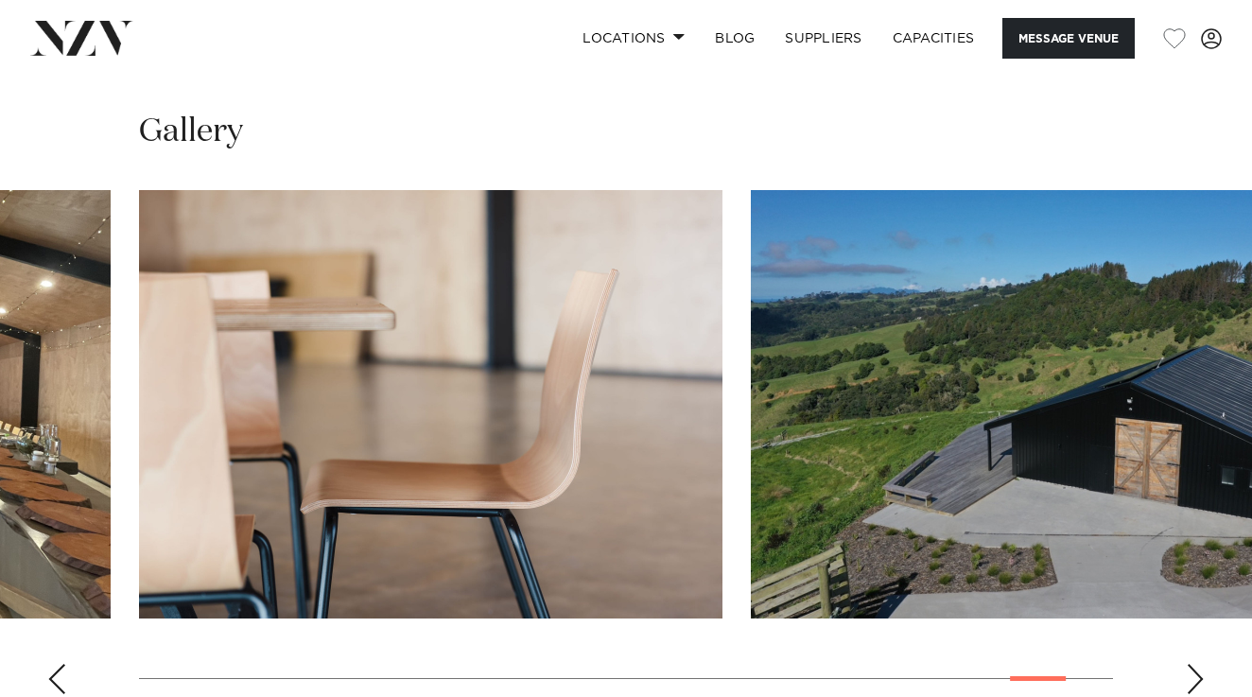
click at [51, 664] on div "Previous slide" at bounding box center [56, 679] width 19 height 30
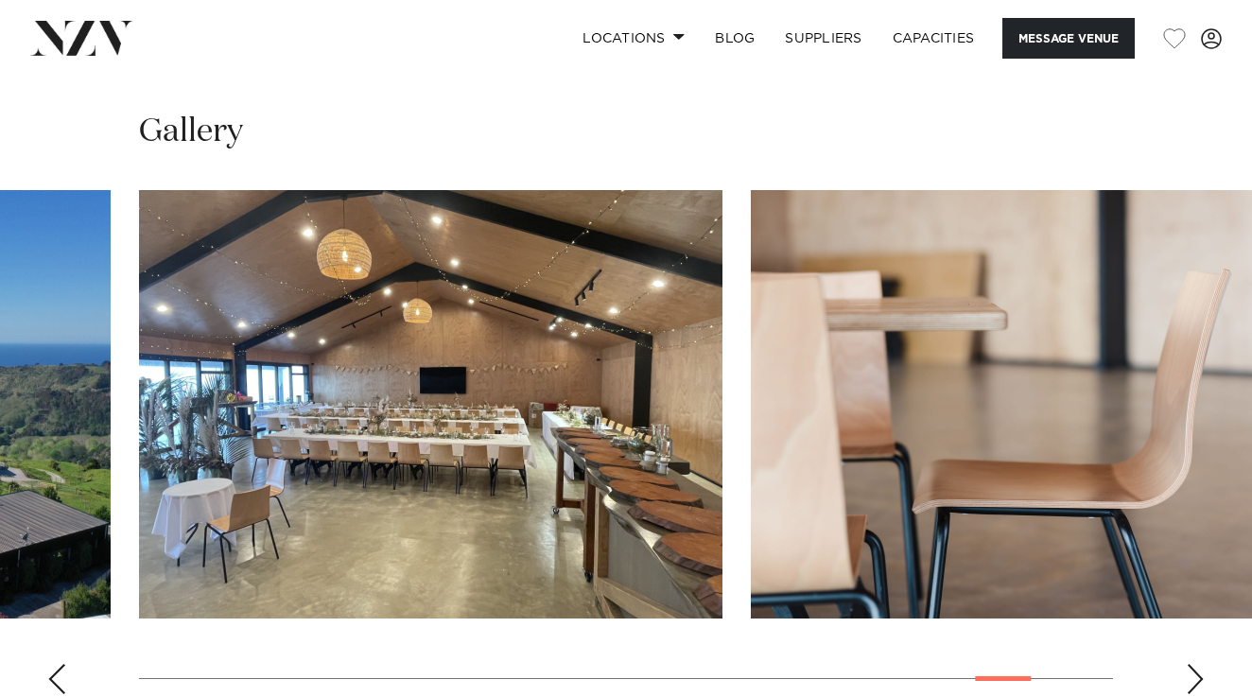
click at [51, 664] on div "Previous slide" at bounding box center [56, 679] width 19 height 30
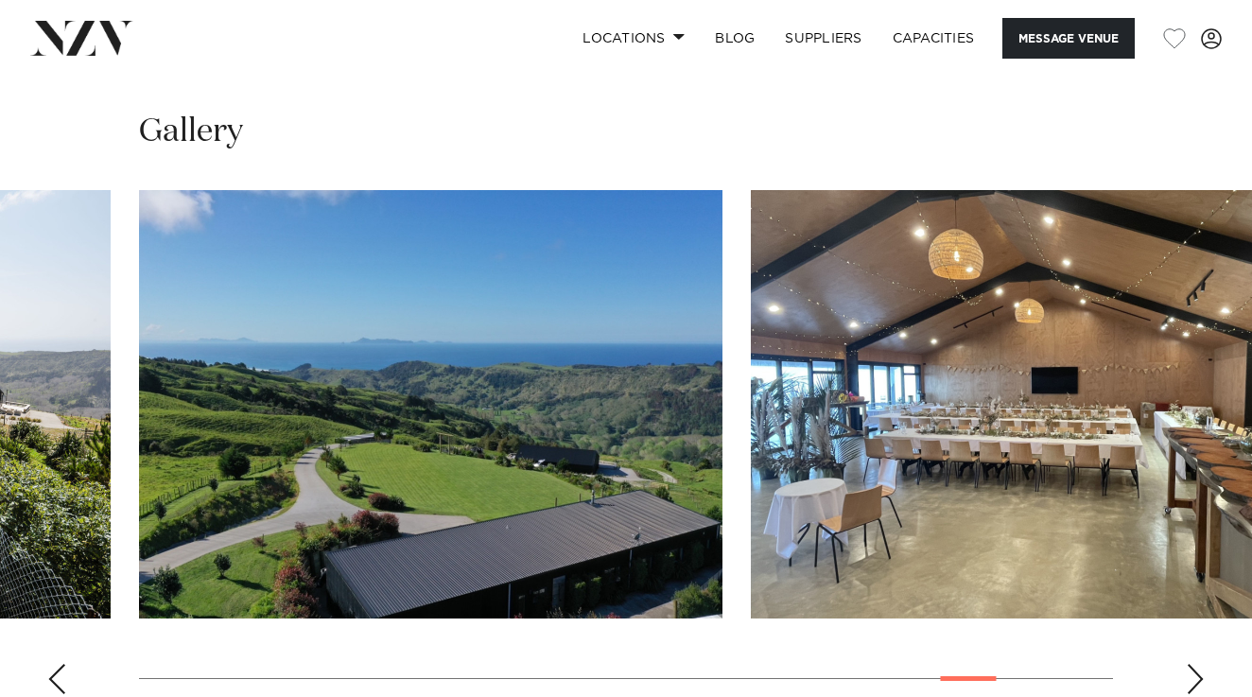
click at [51, 664] on div "Previous slide" at bounding box center [56, 679] width 19 height 30
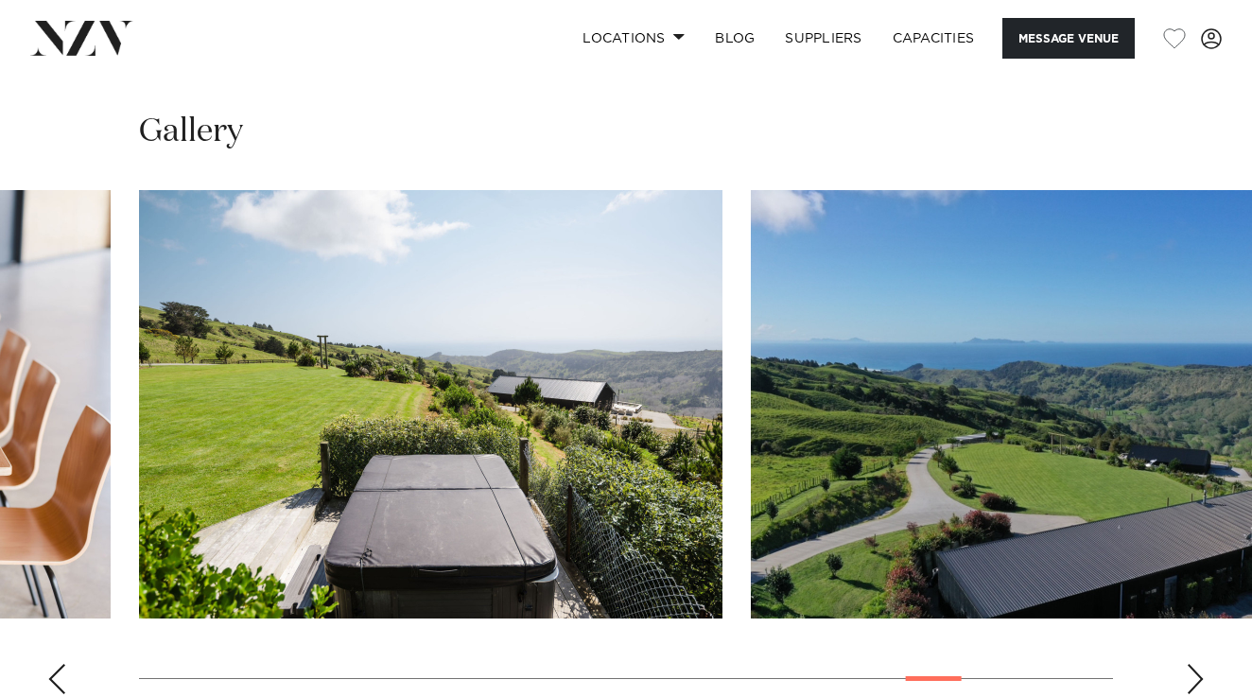
click at [51, 664] on div "Previous slide" at bounding box center [56, 679] width 19 height 30
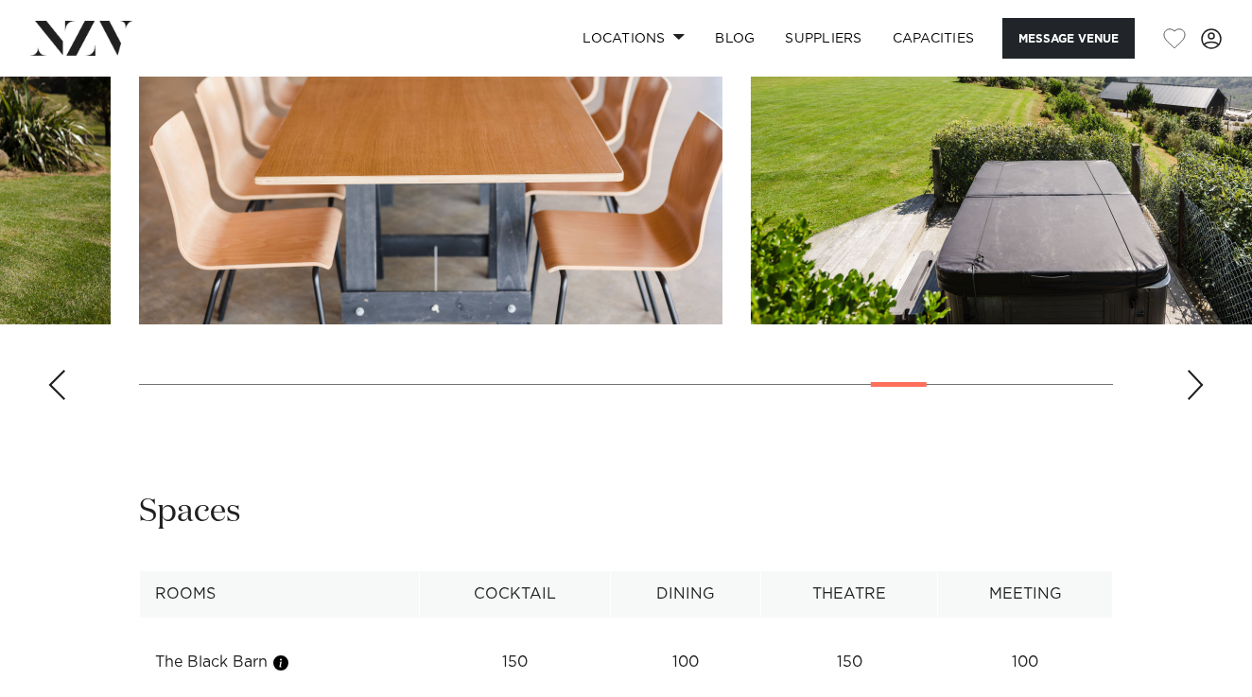
scroll to position [2194, 0]
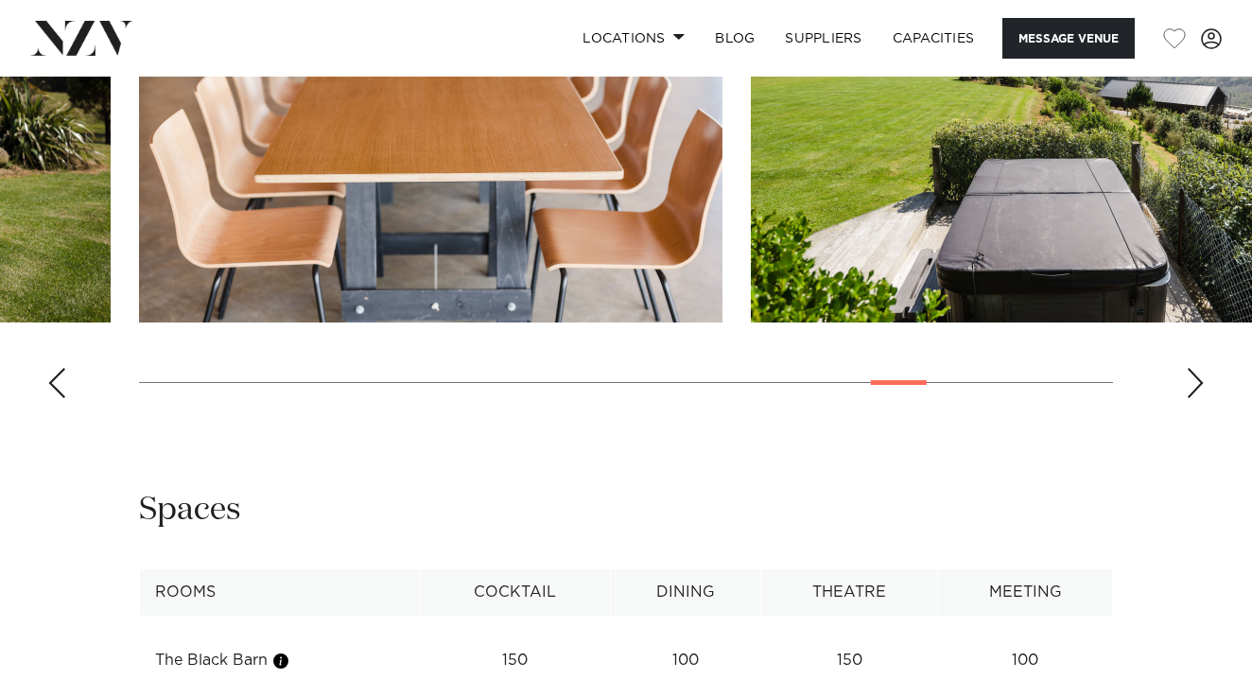
click at [67, 268] on swiper-container at bounding box center [626, 153] width 1252 height 519
click at [59, 368] on div "Previous slide" at bounding box center [56, 383] width 19 height 30
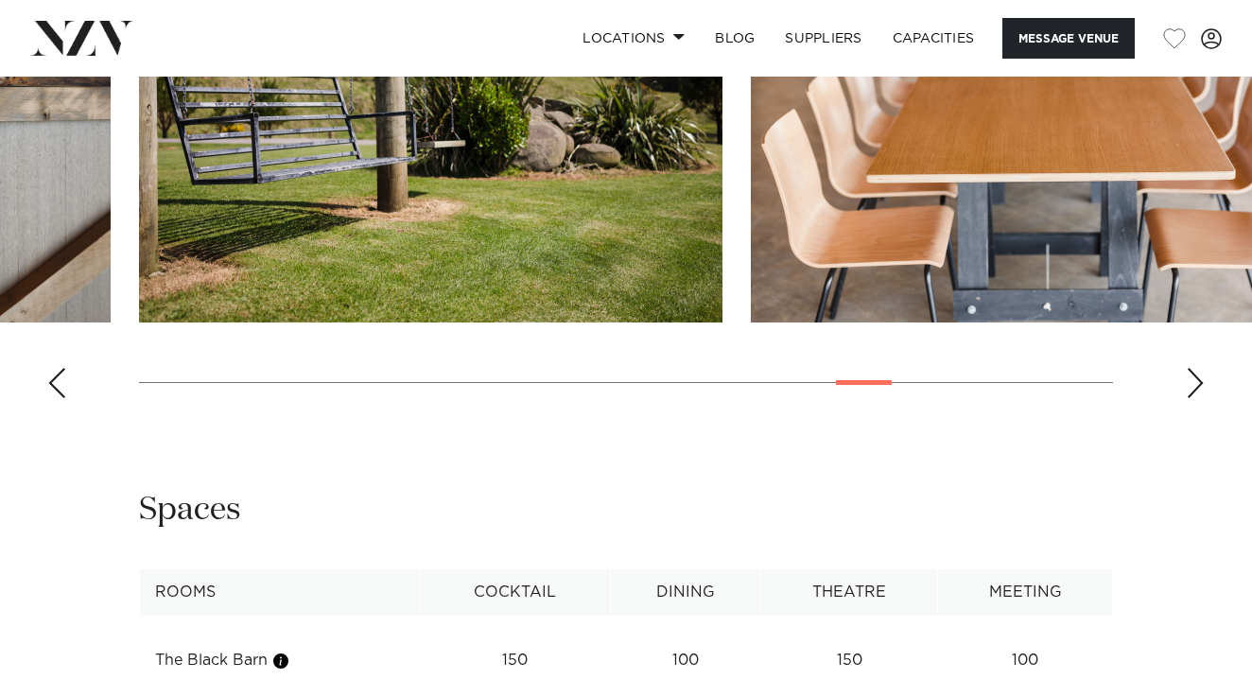
click at [54, 368] on div "Previous slide" at bounding box center [56, 383] width 19 height 30
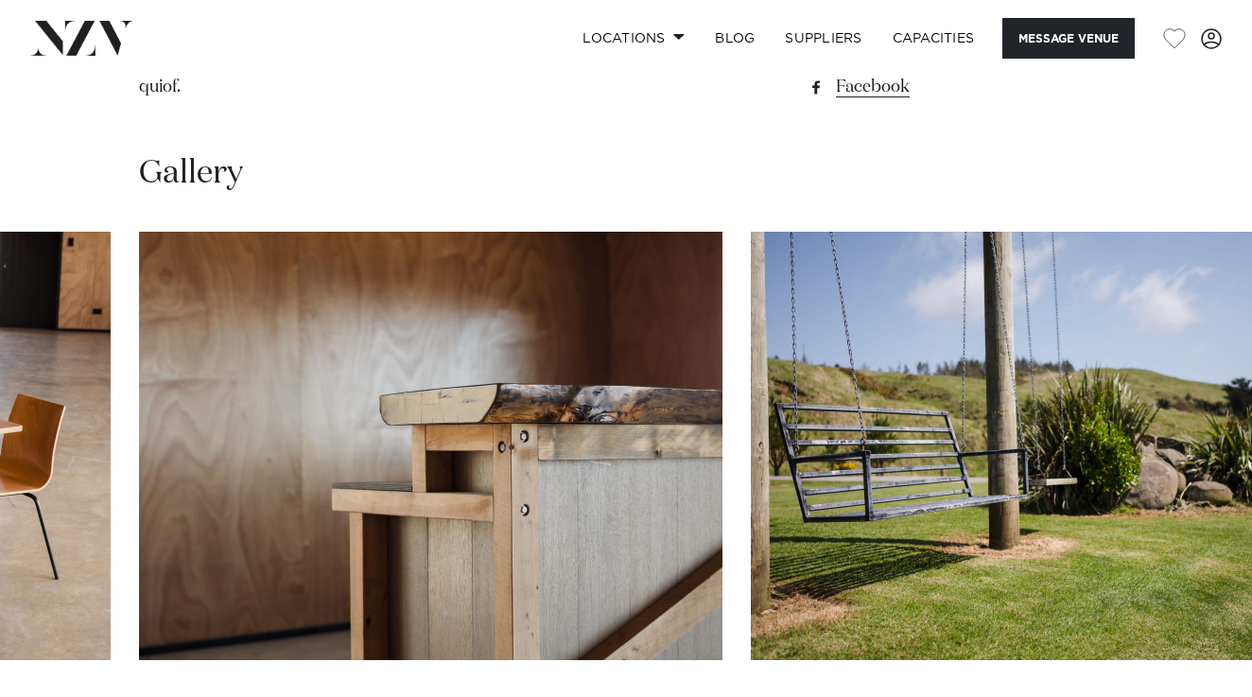
scroll to position [1845, 0]
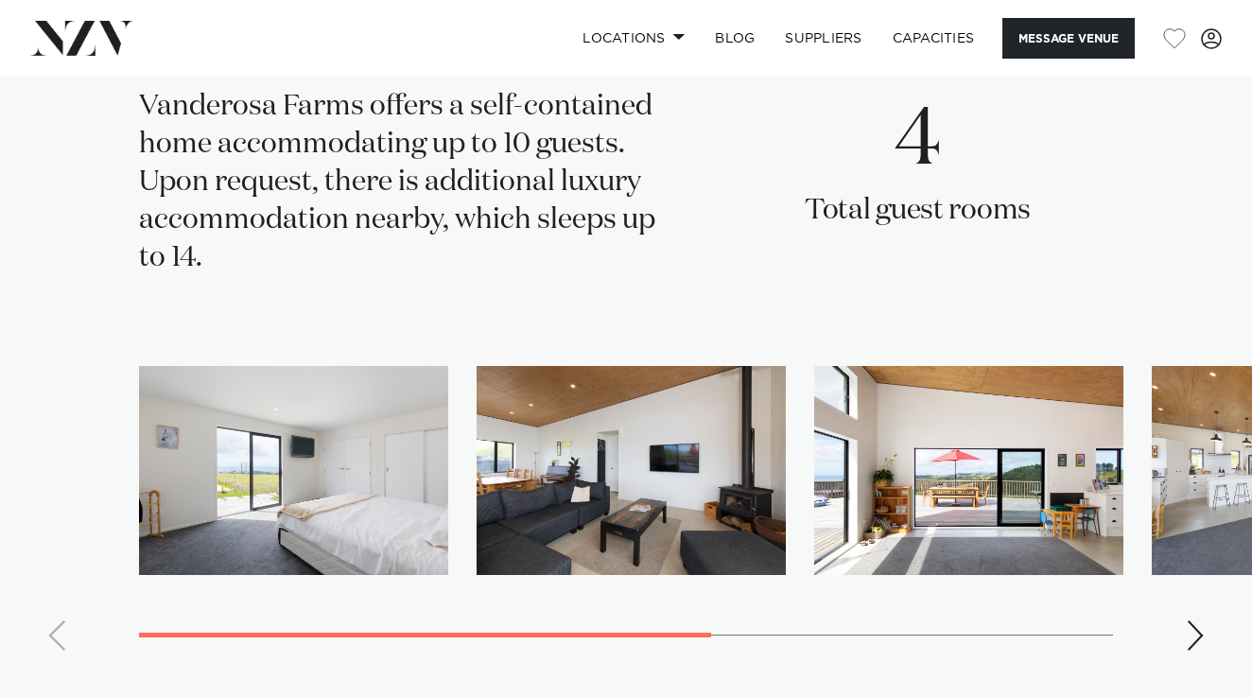
scroll to position [3079, 0]
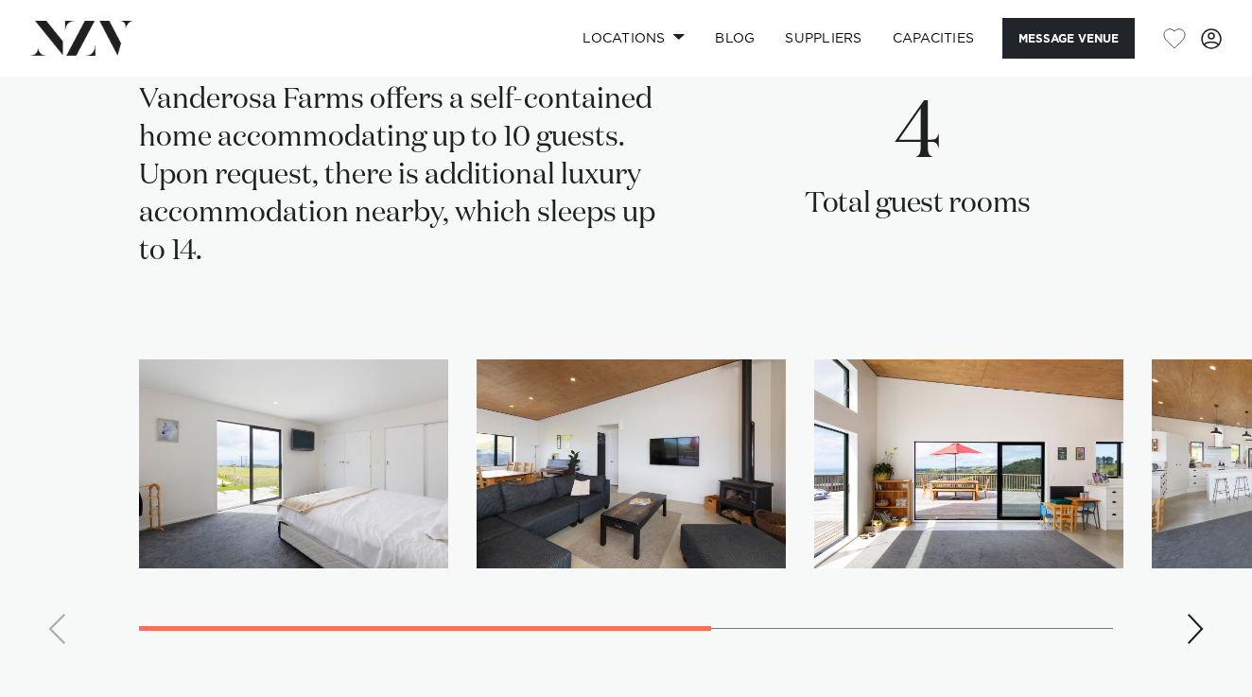
click at [1203, 614] on div "Next slide" at bounding box center [1195, 629] width 19 height 30
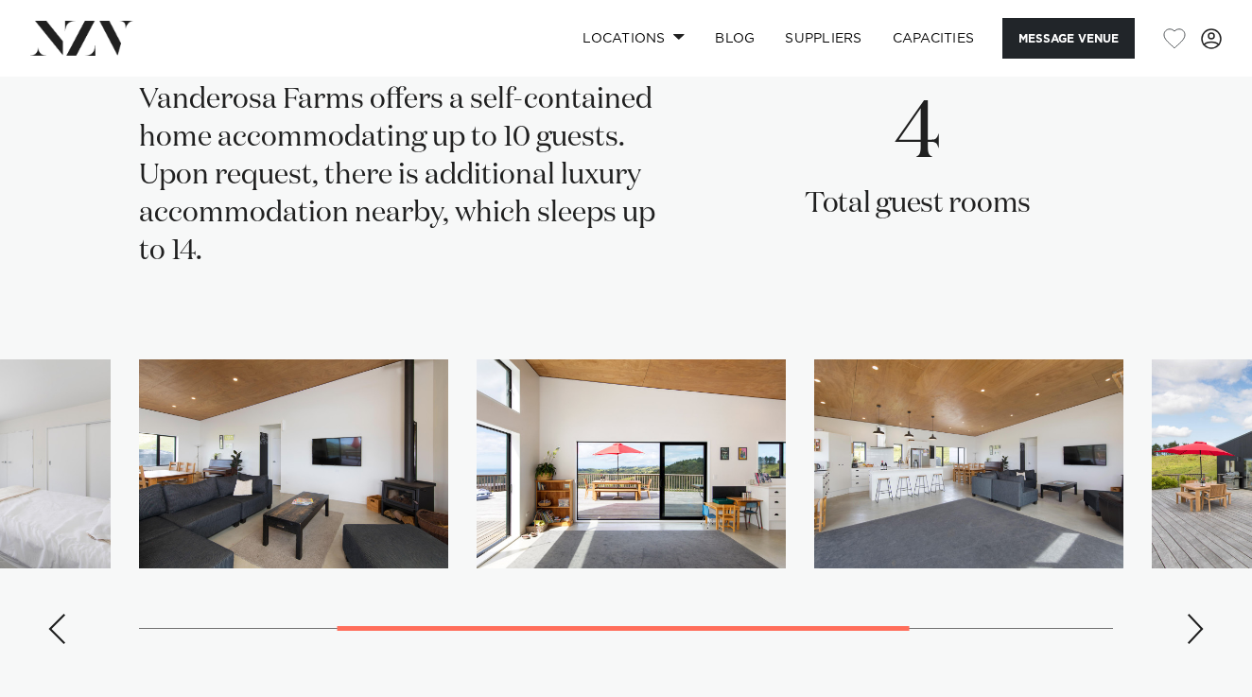
click at [1200, 614] on div "Next slide" at bounding box center [1195, 629] width 19 height 30
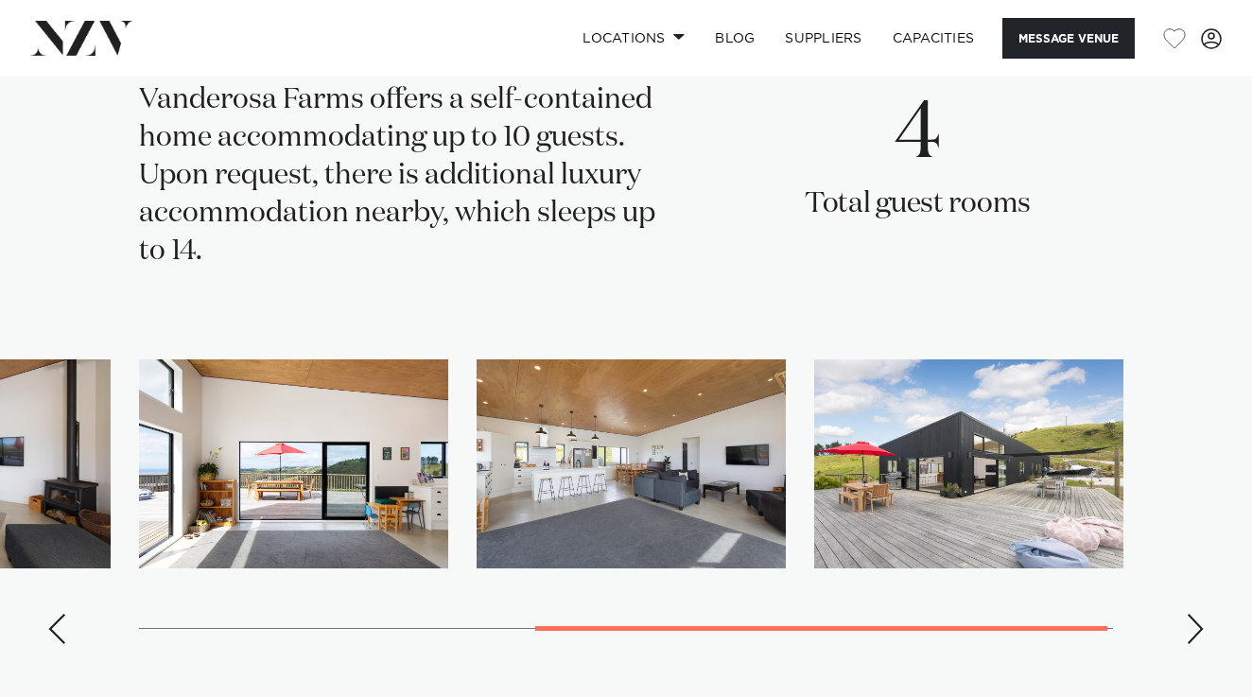
click at [1200, 614] on div "Next slide" at bounding box center [1195, 629] width 19 height 30
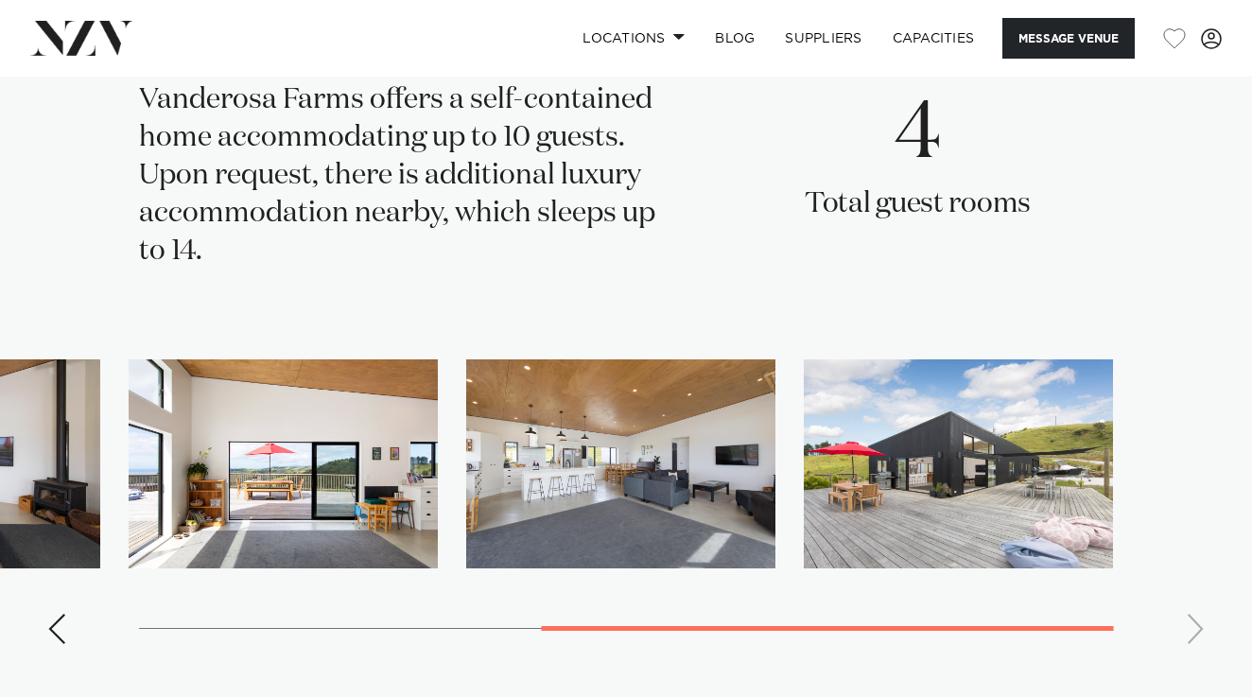
click at [1200, 486] on swiper-container at bounding box center [626, 509] width 1252 height 300
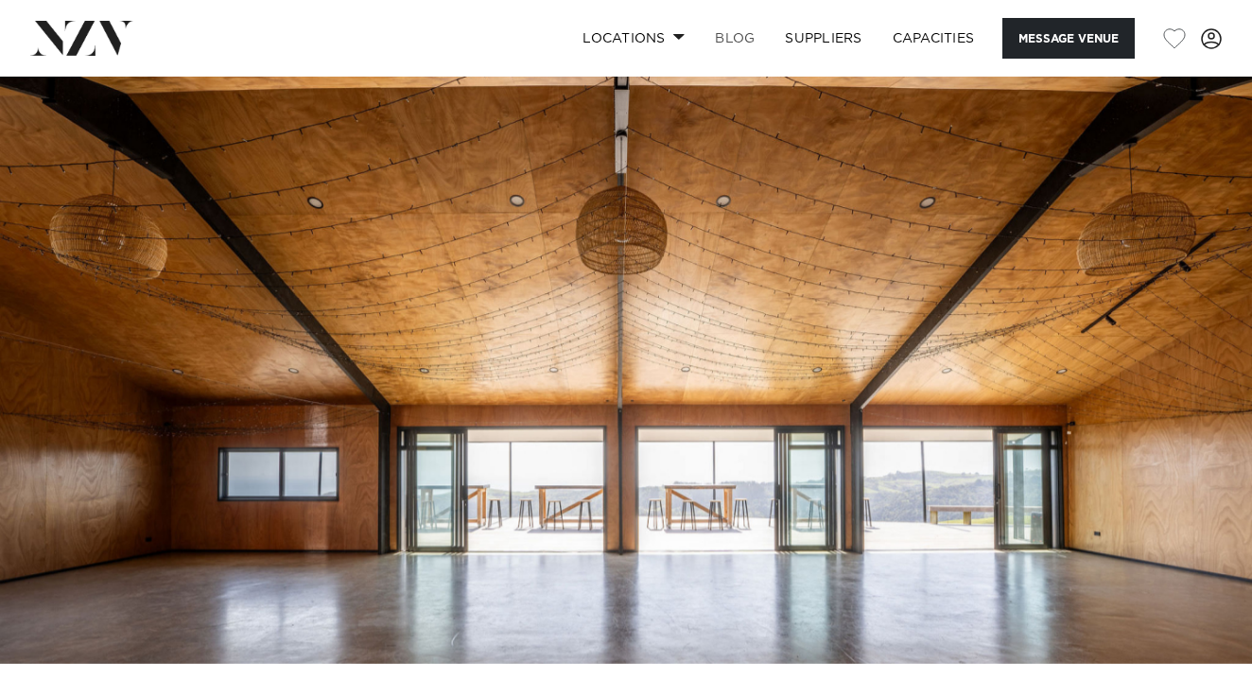
scroll to position [0, 0]
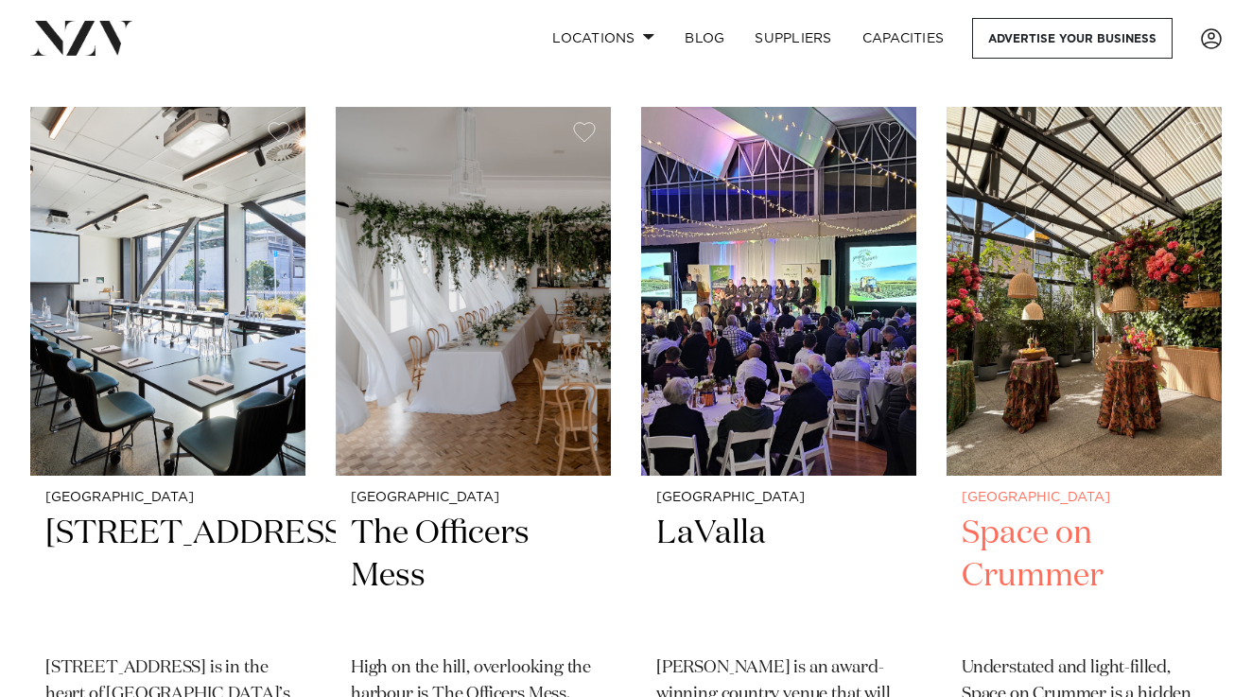
scroll to position [12536, 0]
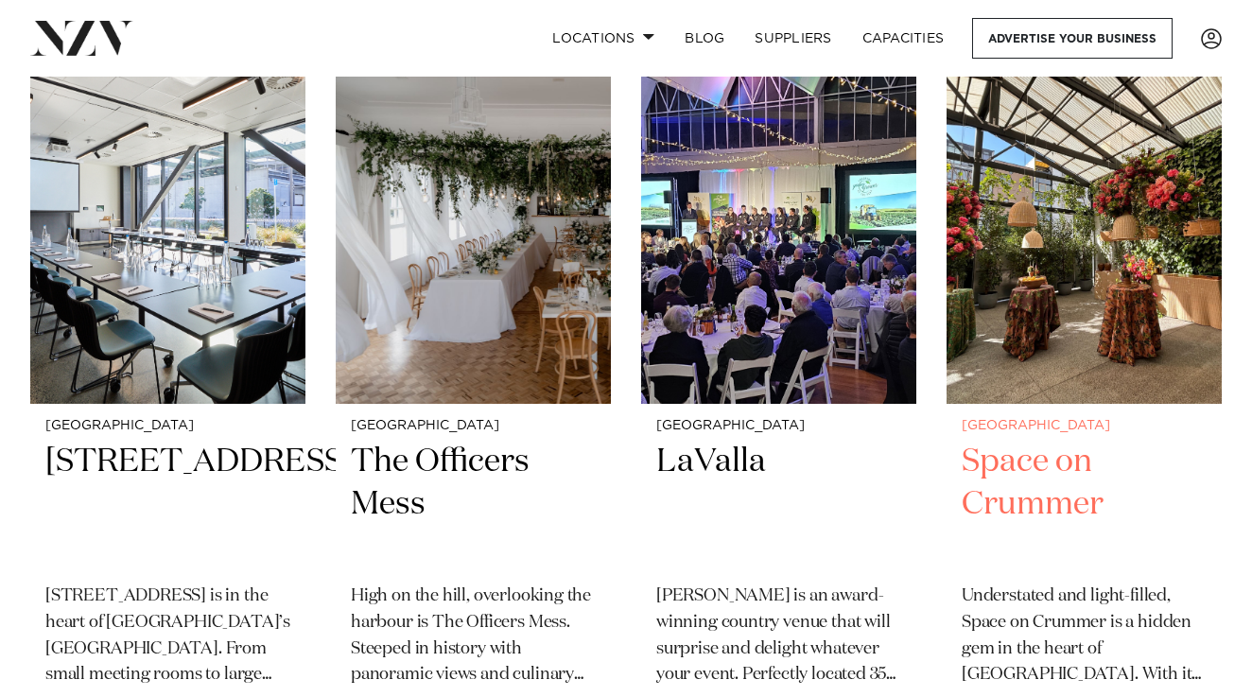
click at [1041, 441] on h2 "Space on Crummer" at bounding box center [1084, 505] width 245 height 128
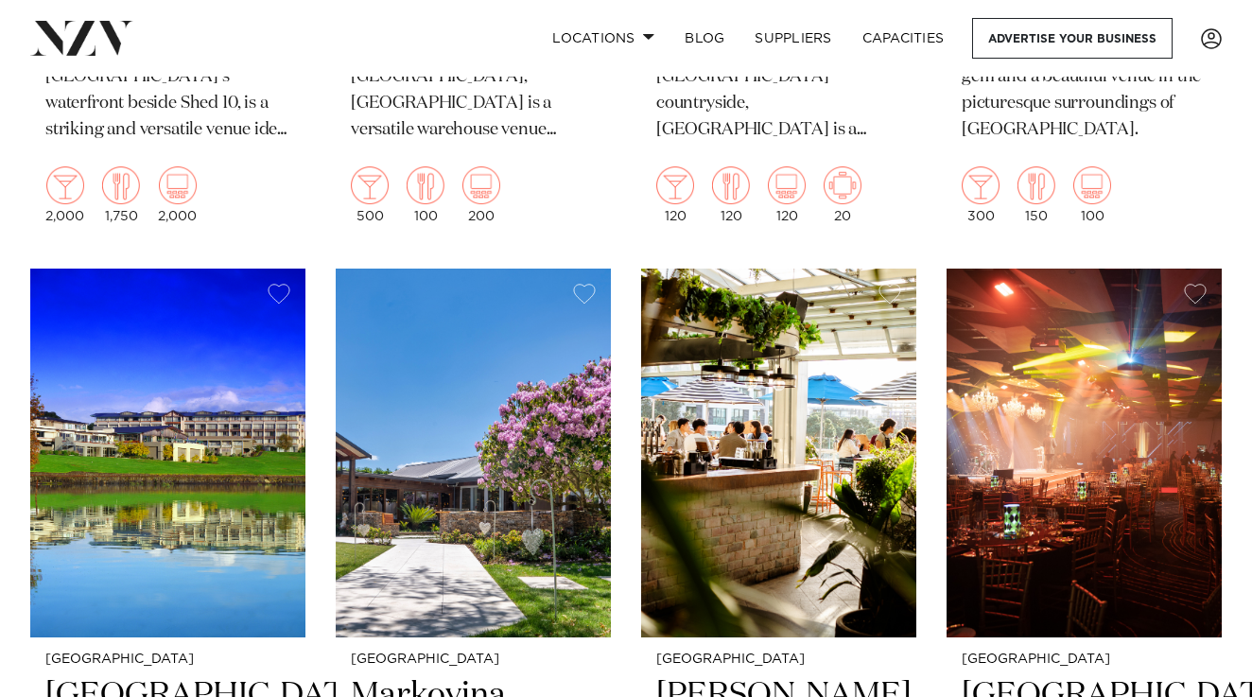
scroll to position [16198, 0]
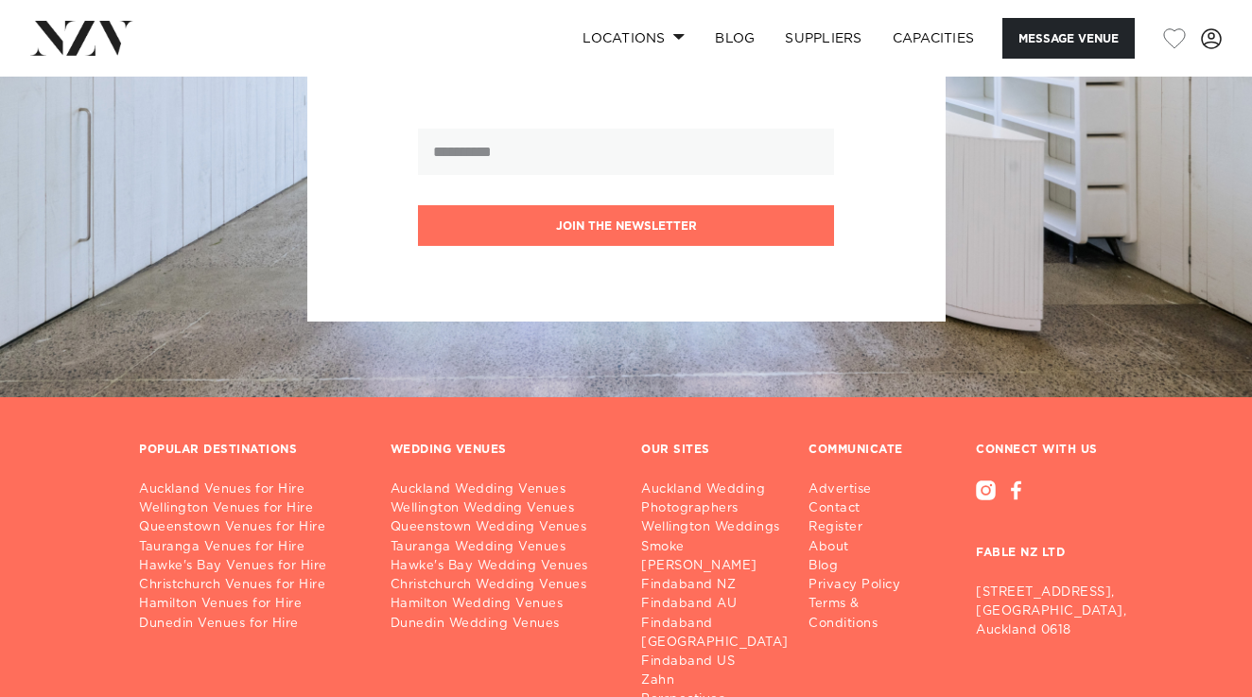
scroll to position [4698, 0]
